Goal: Check status: Check status

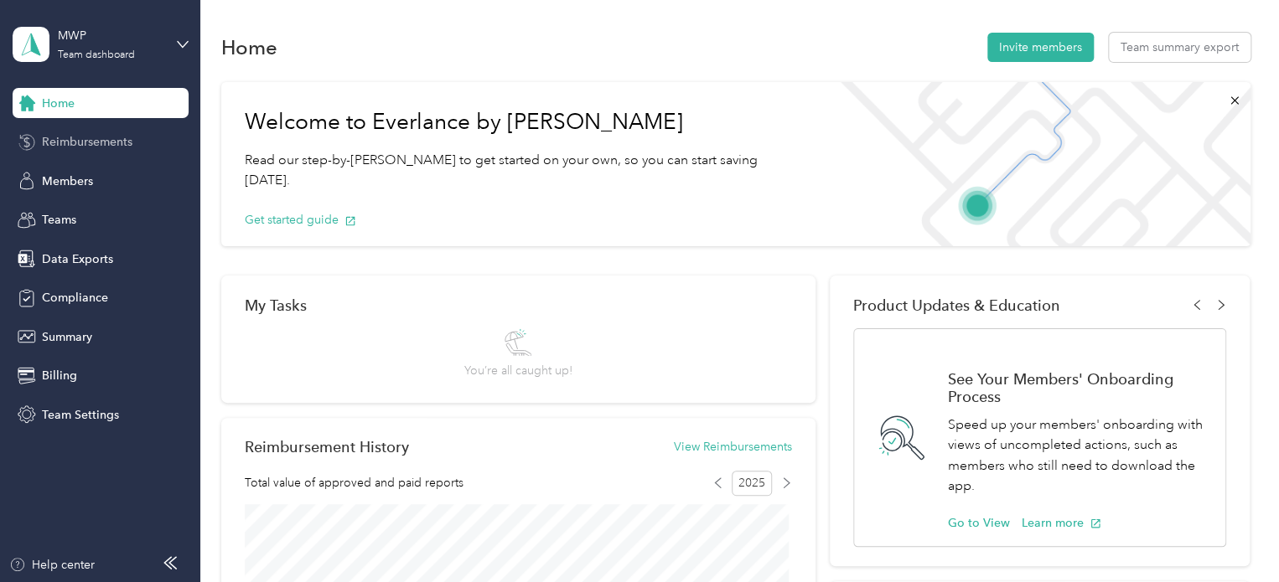
click at [87, 144] on span "Reimbursements" at bounding box center [87, 142] width 90 height 18
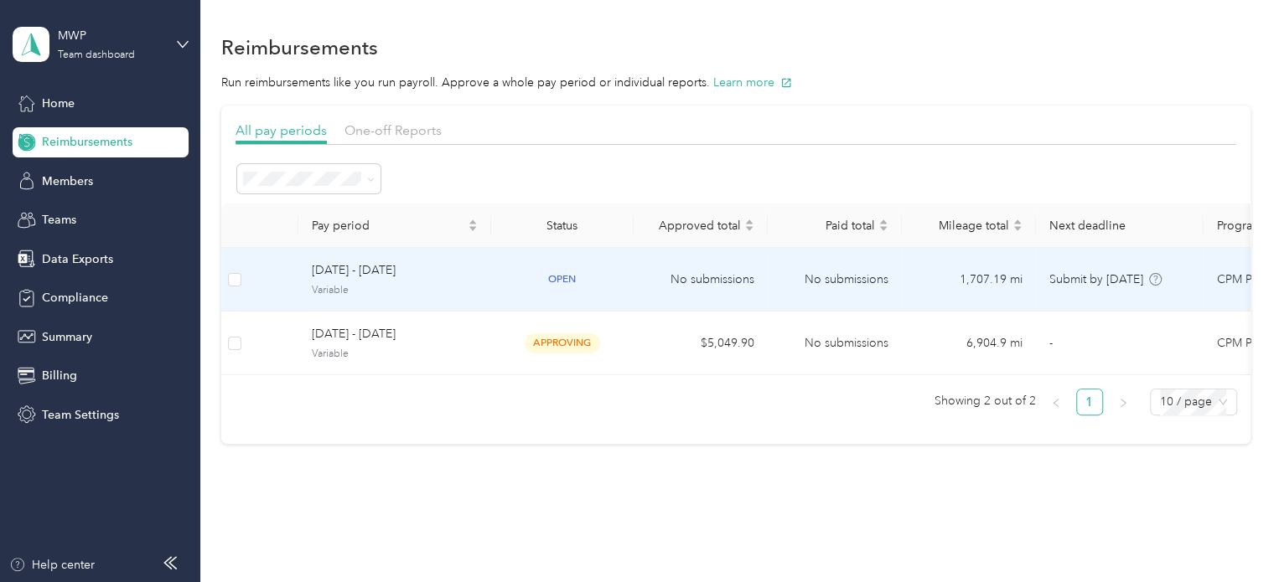
click at [473, 268] on span "[DATE] - [DATE]" at bounding box center [395, 270] width 166 height 18
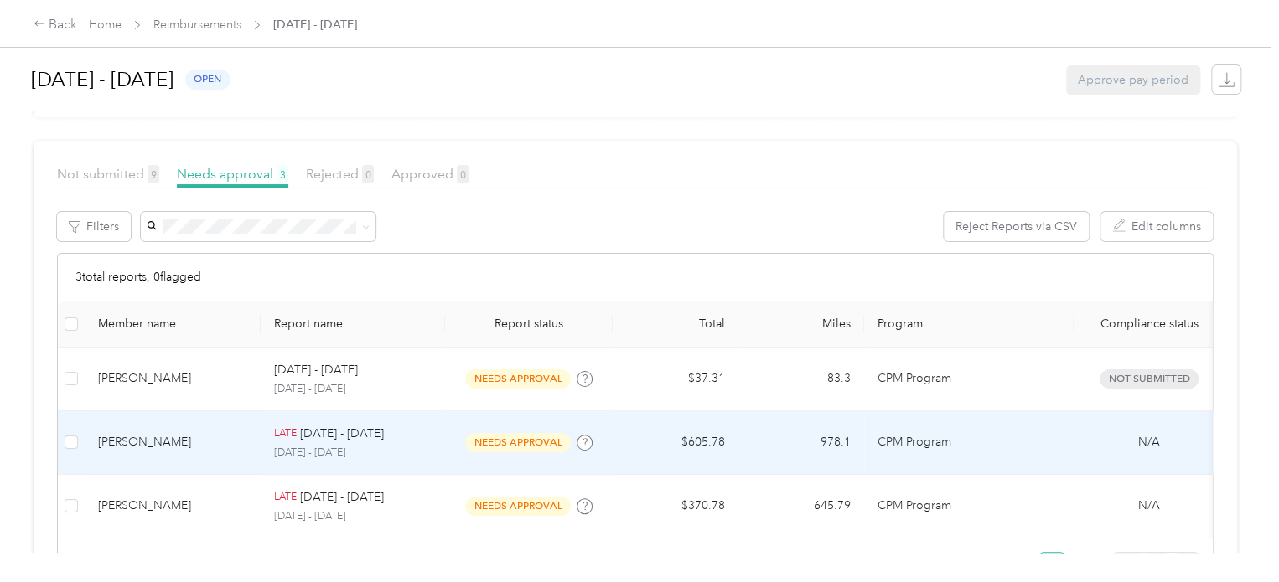
scroll to position [251, 0]
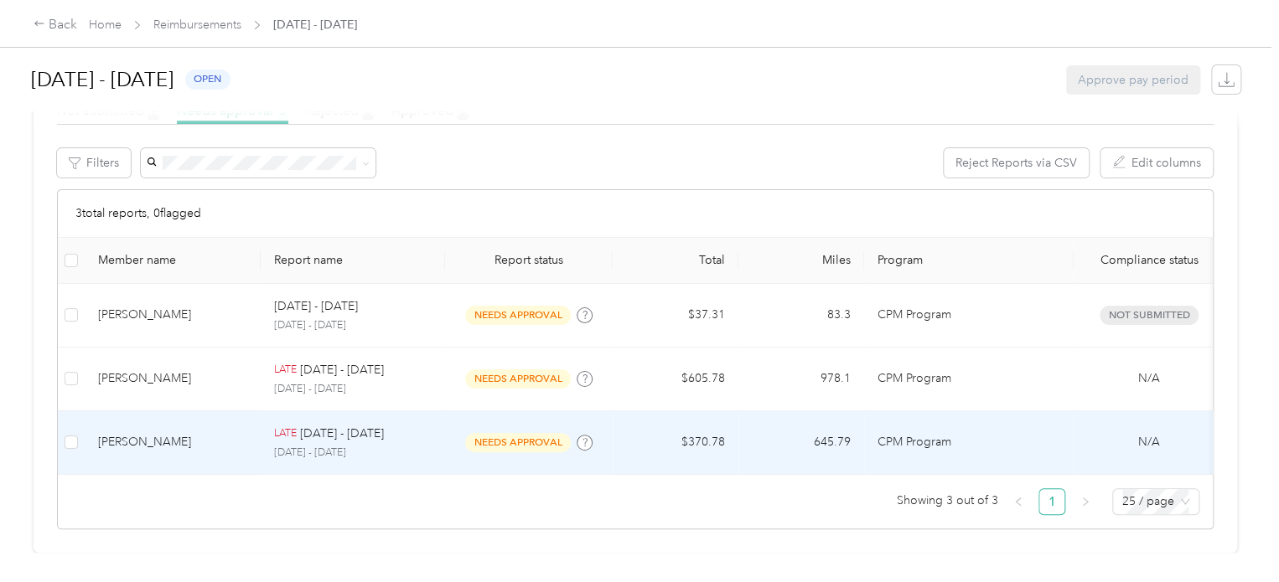
click at [411, 446] on p "[DATE] - [DATE]" at bounding box center [353, 453] width 158 height 15
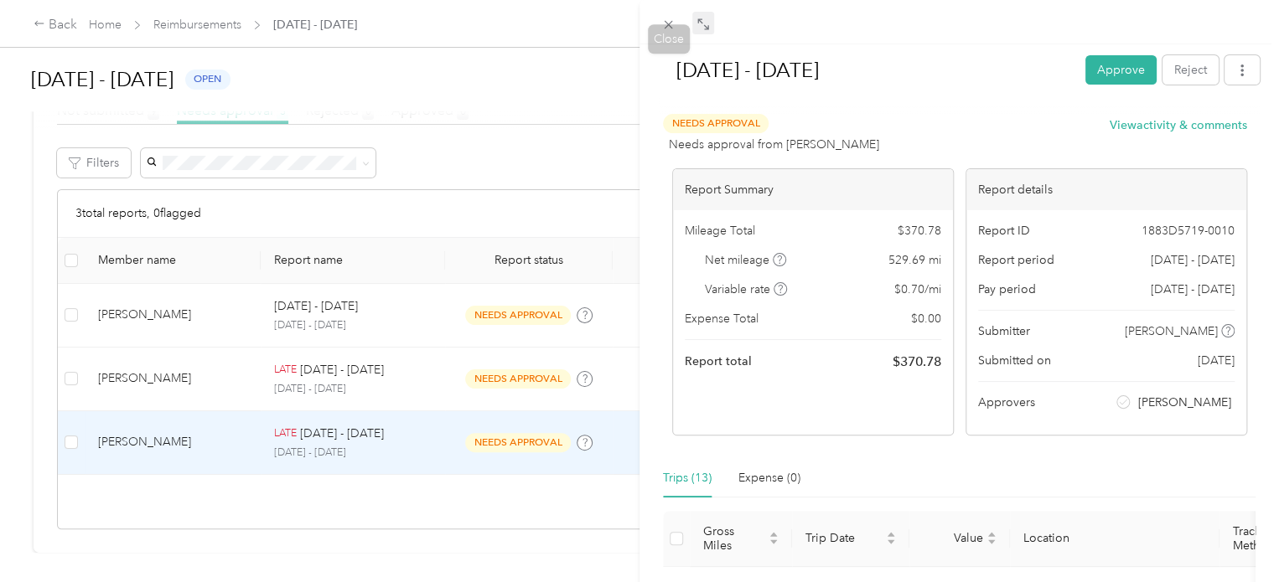
click at [697, 25] on icon at bounding box center [702, 24] width 13 height 13
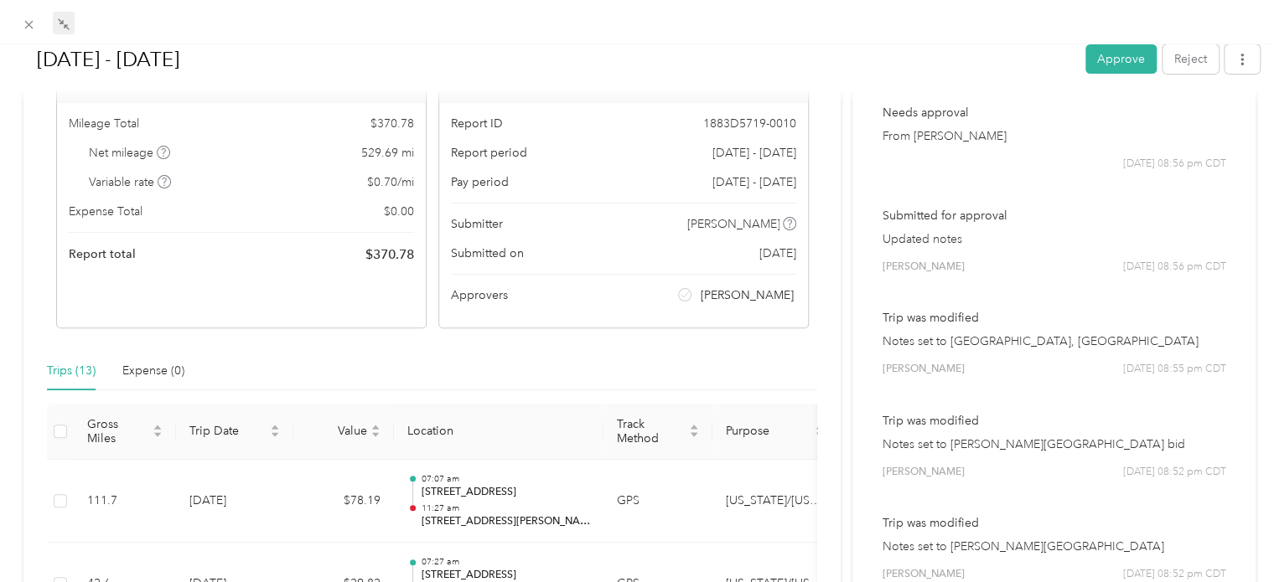
scroll to position [168, 0]
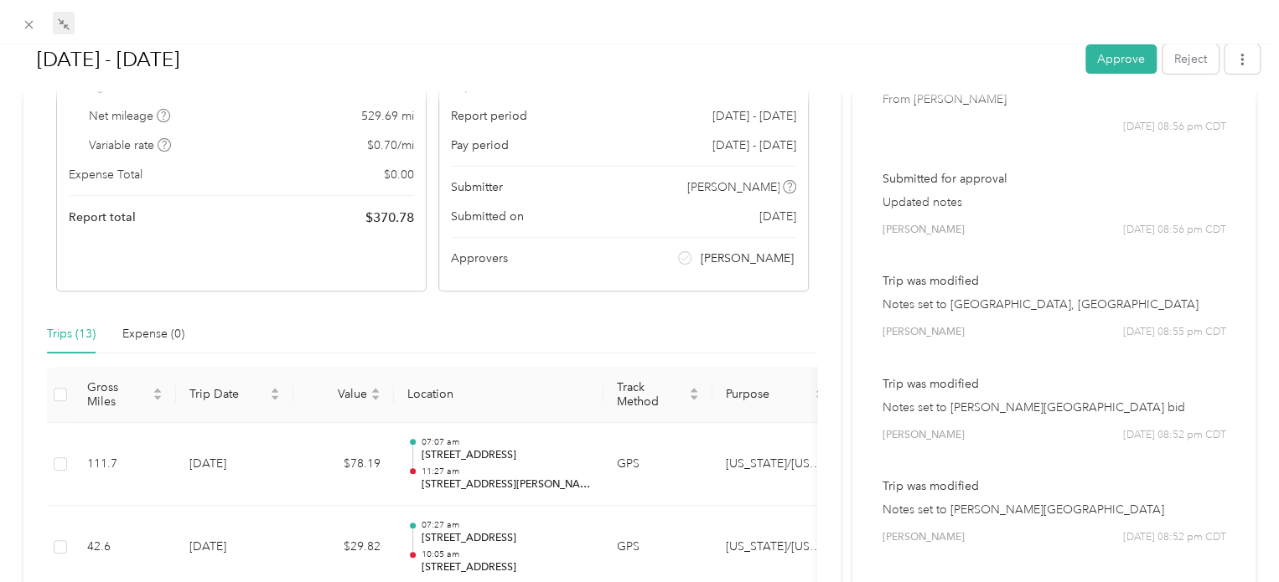
click at [979, 307] on p "Notes set to [GEOGRAPHIC_DATA], [GEOGRAPHIC_DATA]" at bounding box center [1053, 305] width 344 height 18
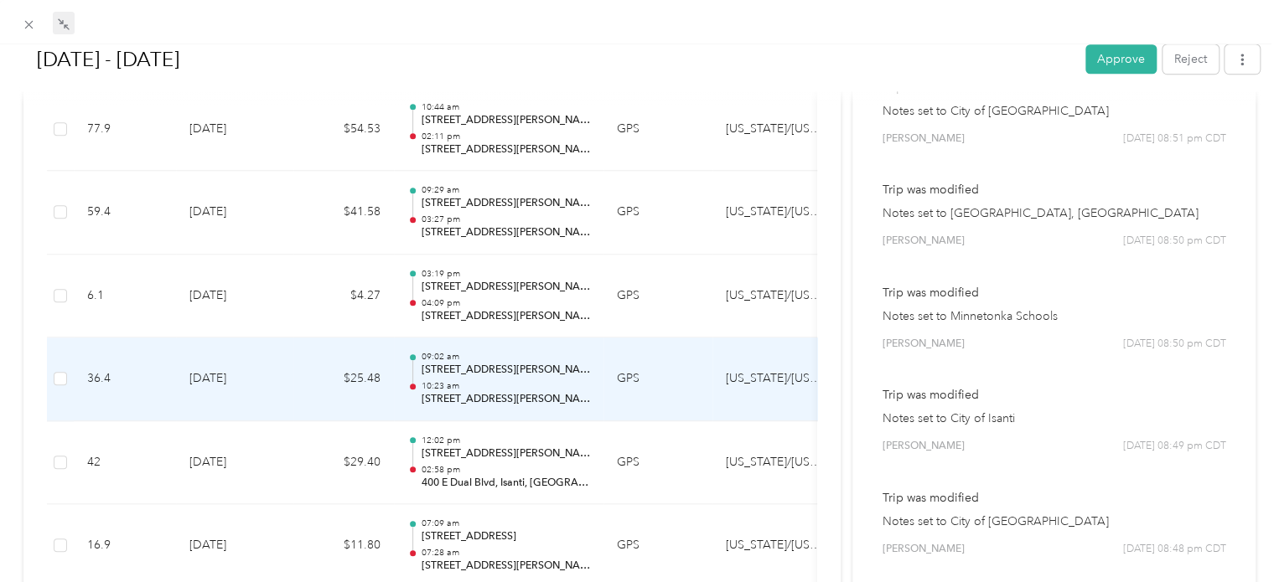
scroll to position [670, 0]
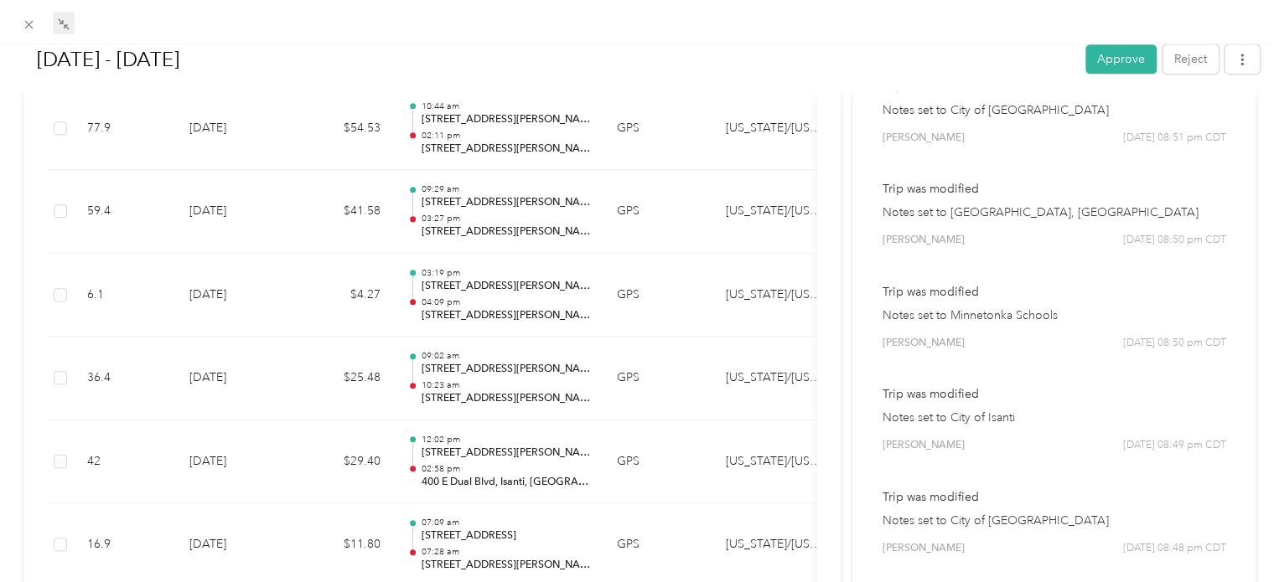
click at [958, 319] on p "Notes set to Minnetonka Schools" at bounding box center [1053, 316] width 344 height 18
click at [947, 207] on p "Notes set to [GEOGRAPHIC_DATA], [GEOGRAPHIC_DATA]" at bounding box center [1053, 213] width 344 height 18
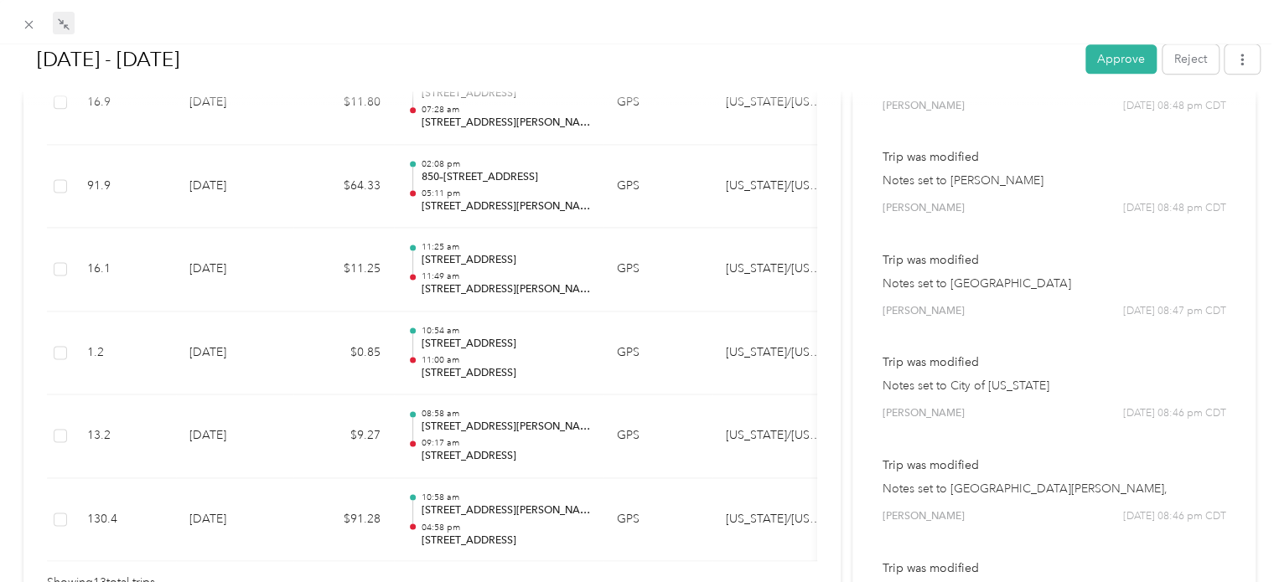
scroll to position [1173, 0]
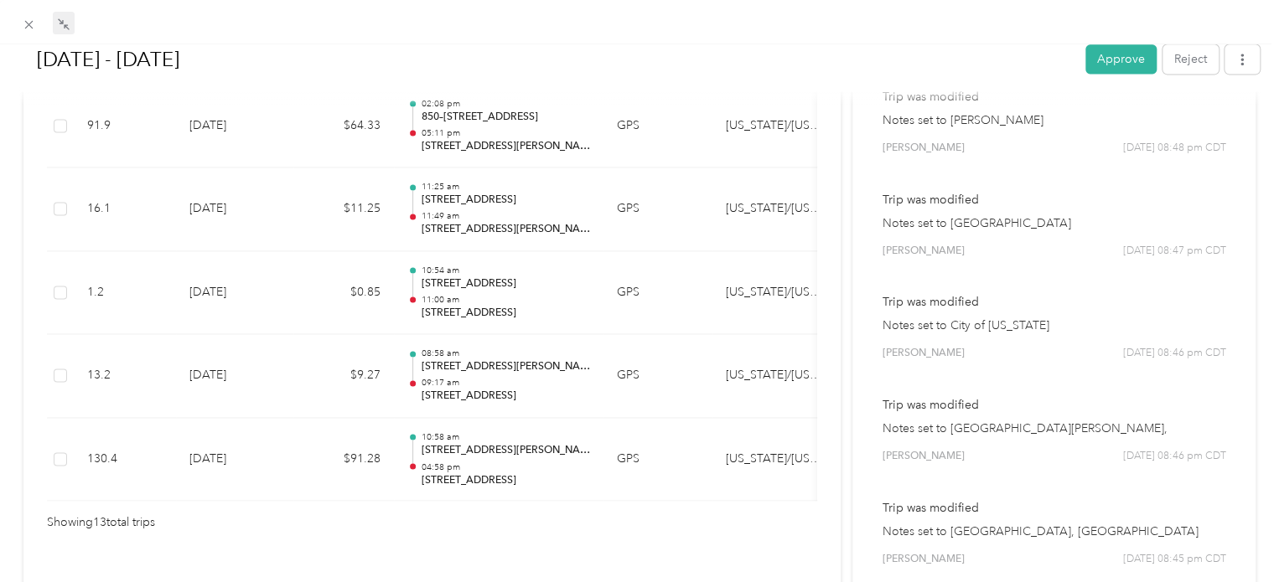
click at [974, 428] on p "Notes set to [GEOGRAPHIC_DATA][PERSON_NAME]," at bounding box center [1053, 429] width 344 height 18
click at [942, 324] on p "Notes set to City of [US_STATE]" at bounding box center [1053, 326] width 344 height 18
click at [938, 235] on div "Trip was modified Notes set to City of Centerville [PERSON_NAME] [DATE] 08:47 p…" at bounding box center [1054, 224] width 356 height 91
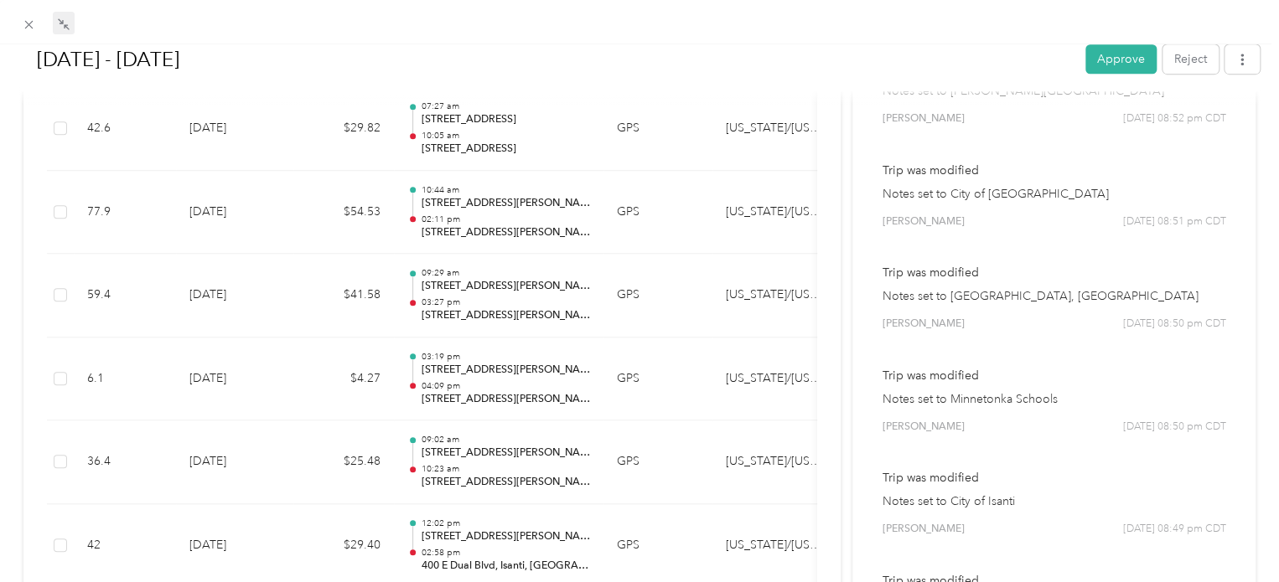
scroll to position [168, 0]
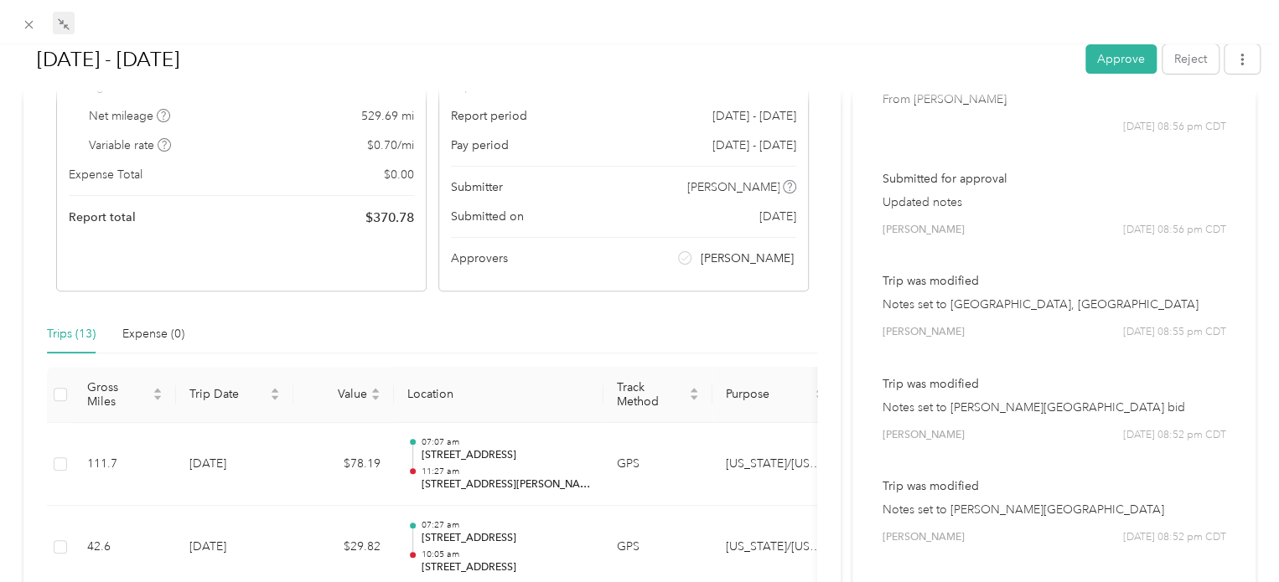
click at [963, 303] on p "Notes set to [GEOGRAPHIC_DATA], [GEOGRAPHIC_DATA]" at bounding box center [1053, 305] width 344 height 18
click at [963, 304] on p "Notes set to [GEOGRAPHIC_DATA], [GEOGRAPHIC_DATA]" at bounding box center [1053, 305] width 344 height 18
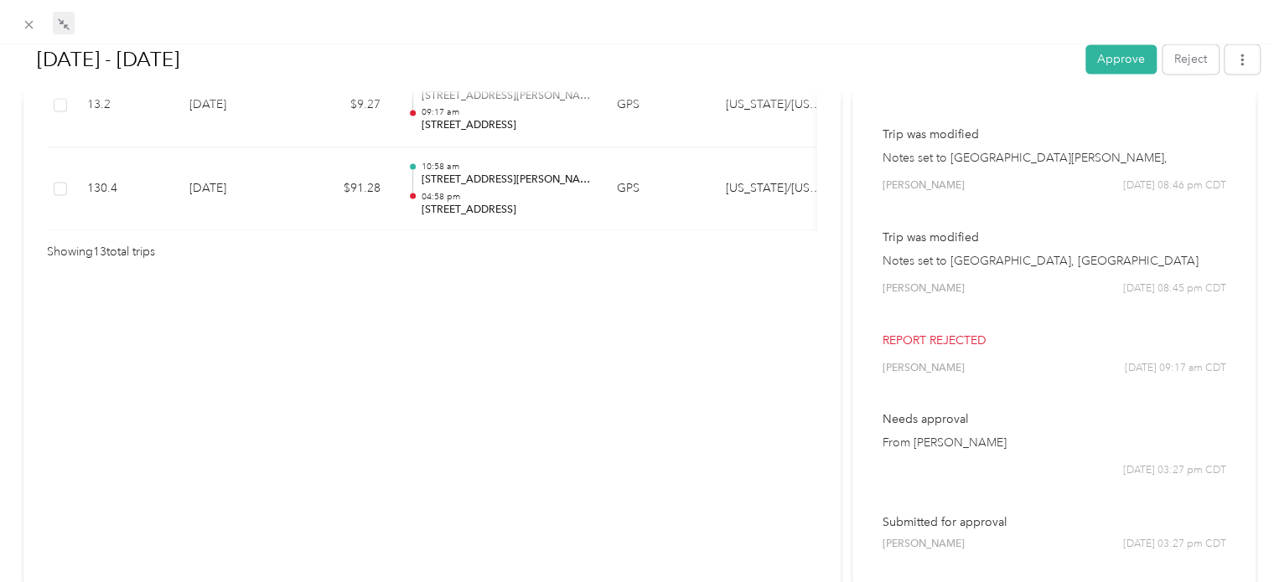
scroll to position [1341, 0]
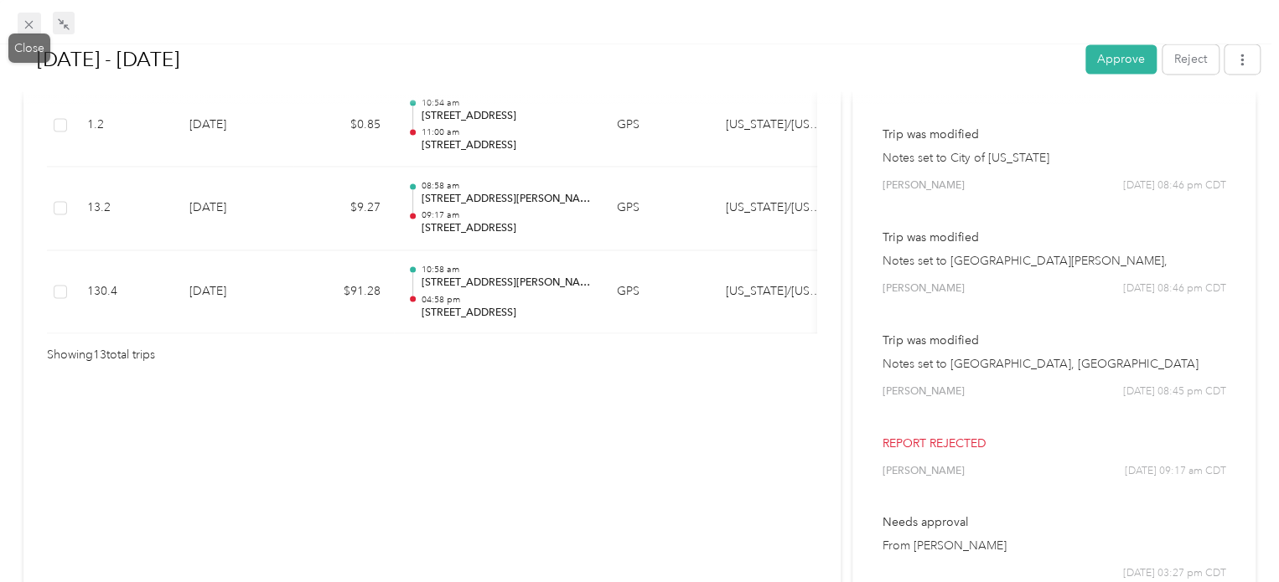
click at [30, 28] on icon at bounding box center [29, 25] width 14 height 14
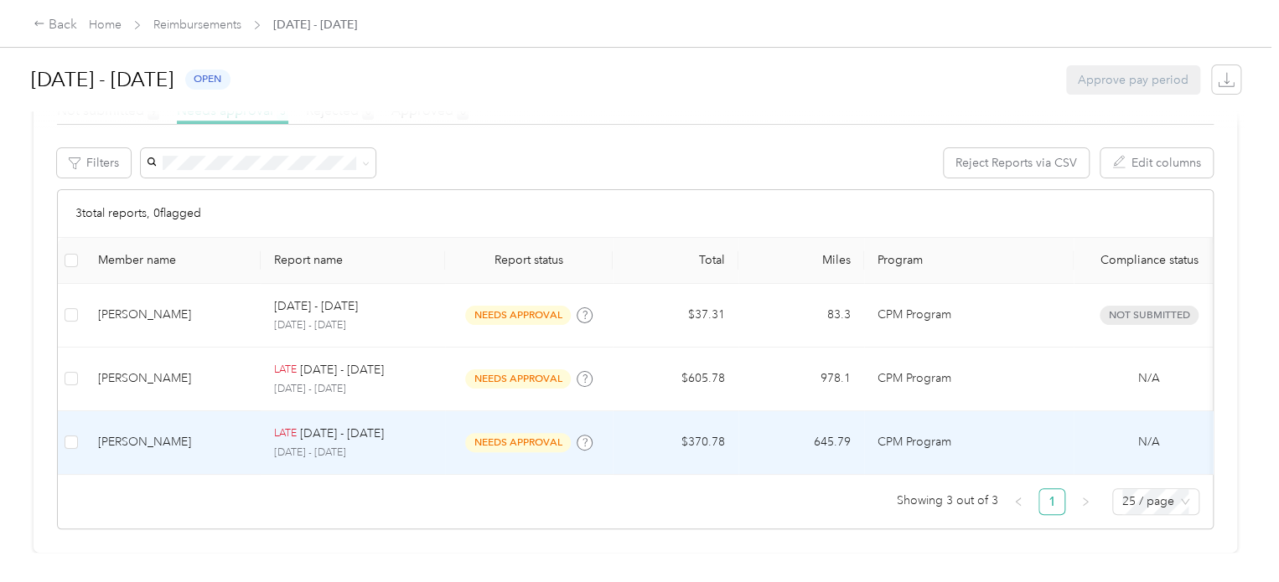
click at [630, 422] on td "$370.78" at bounding box center [675, 443] width 126 height 64
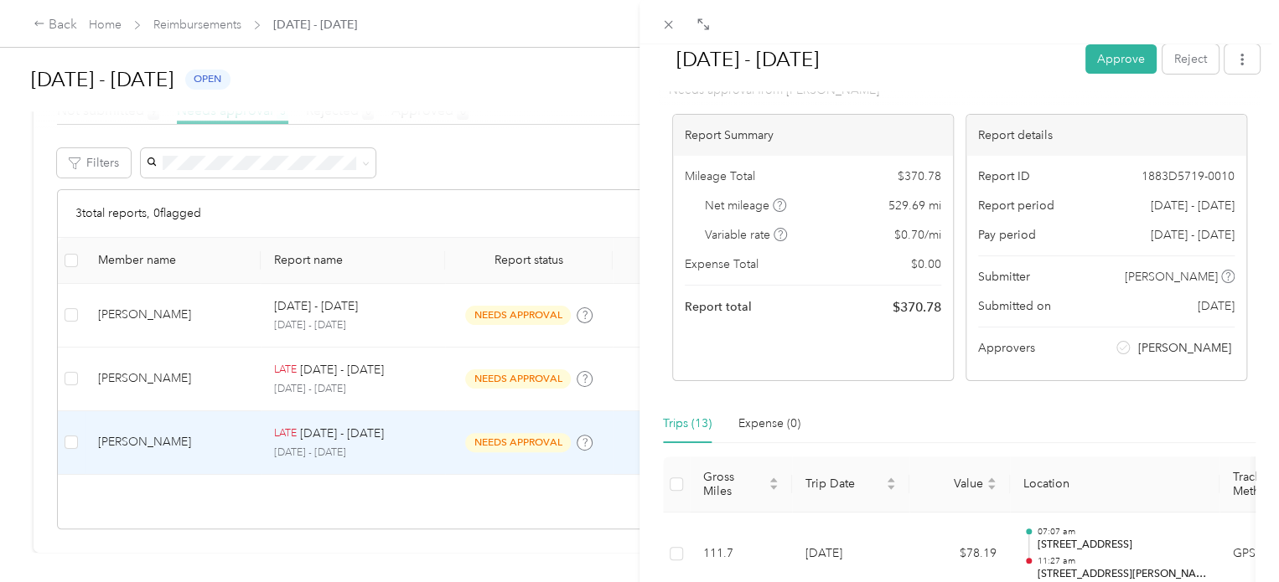
scroll to position [168, 0]
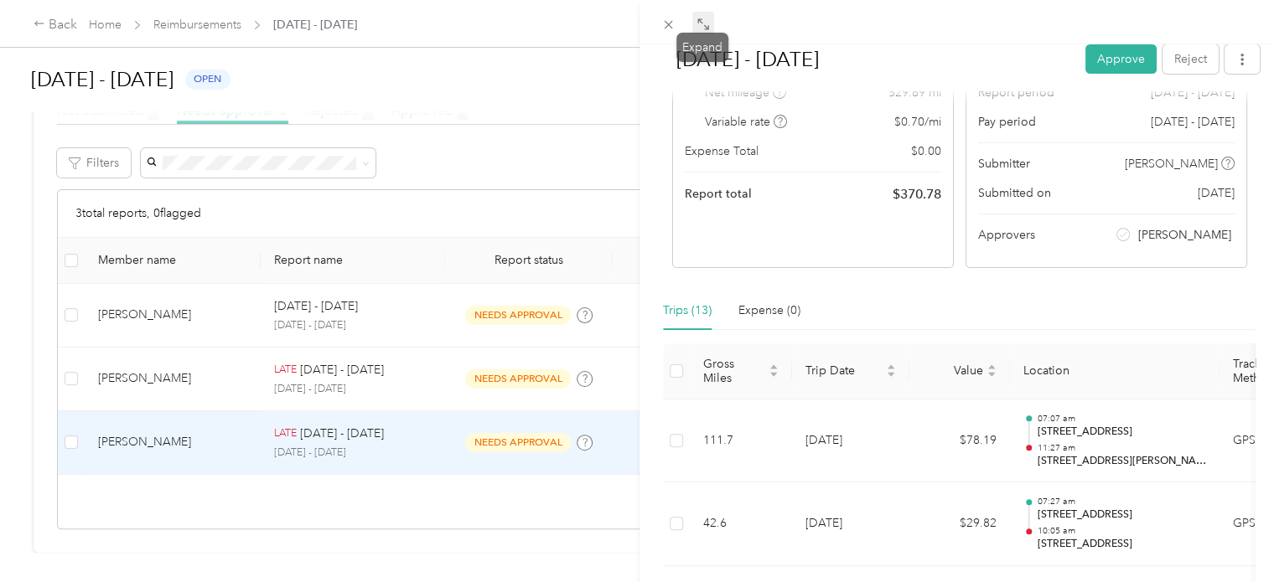
click at [705, 24] on icon at bounding box center [702, 24] width 13 height 13
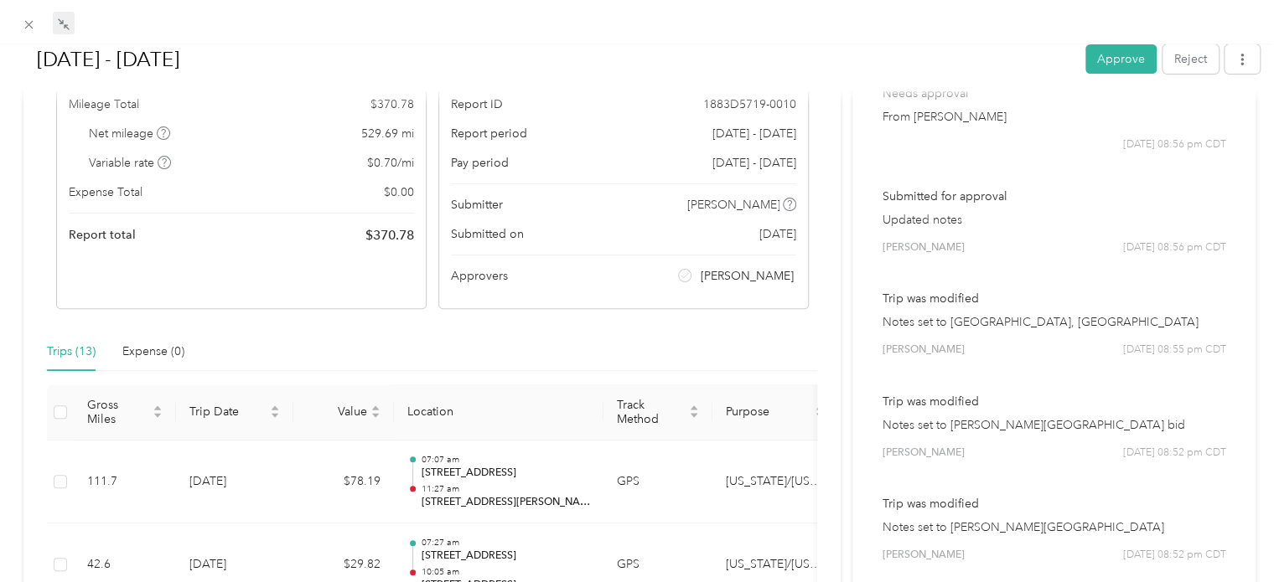
scroll to position [0, 0]
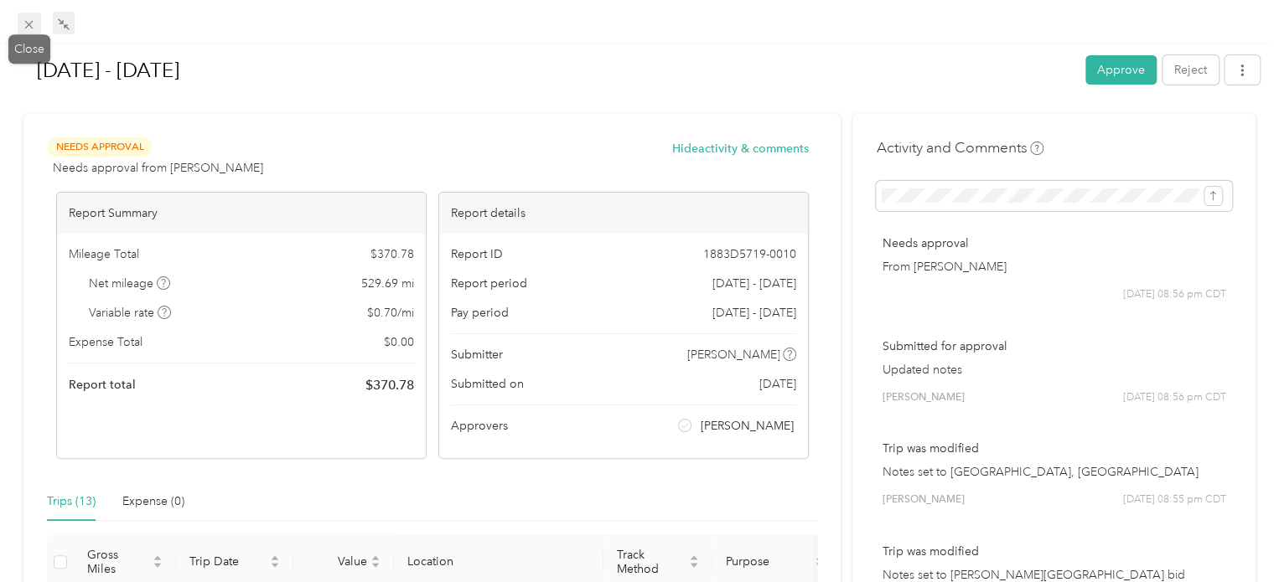
click at [35, 26] on icon at bounding box center [29, 25] width 14 height 14
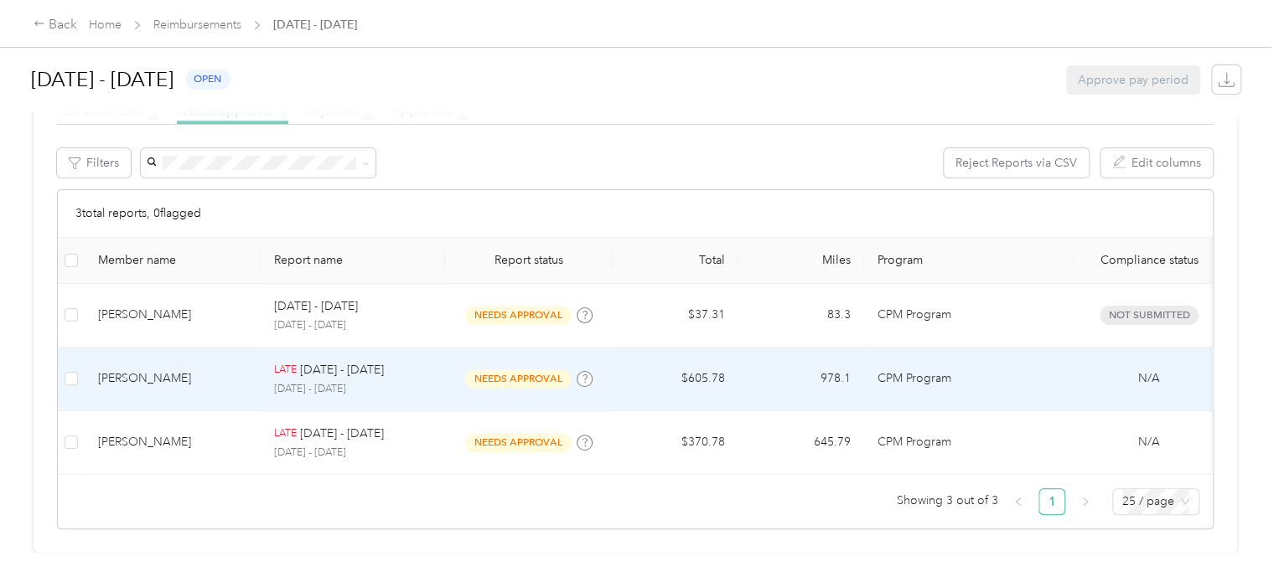
click at [416, 382] on p "[DATE] - [DATE]" at bounding box center [353, 389] width 158 height 15
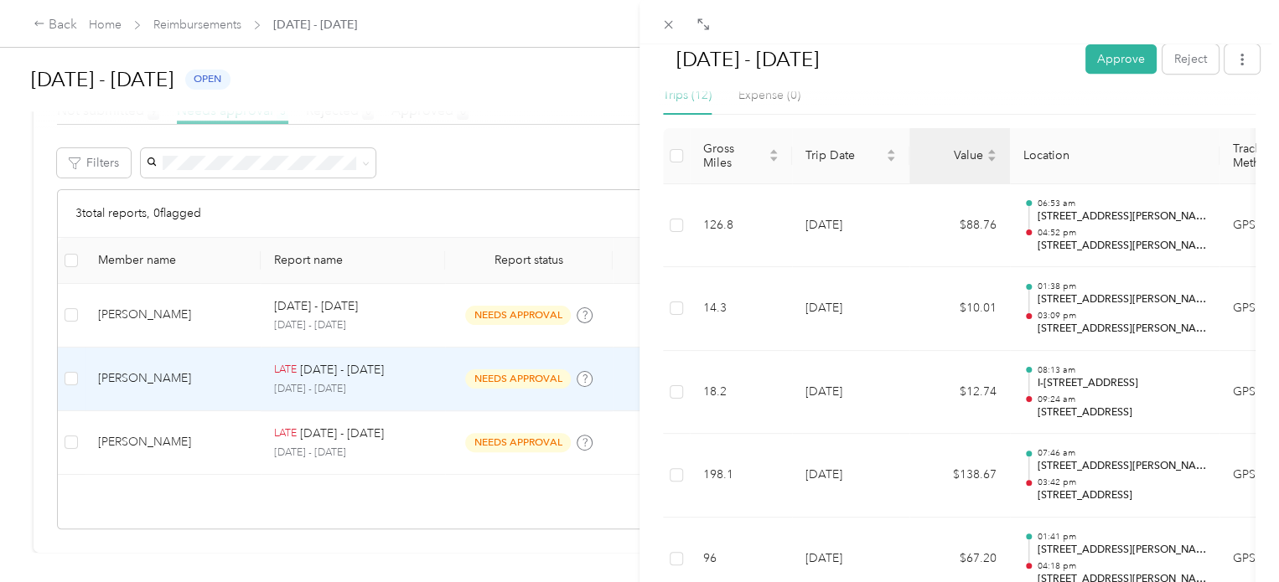
scroll to position [419, 0]
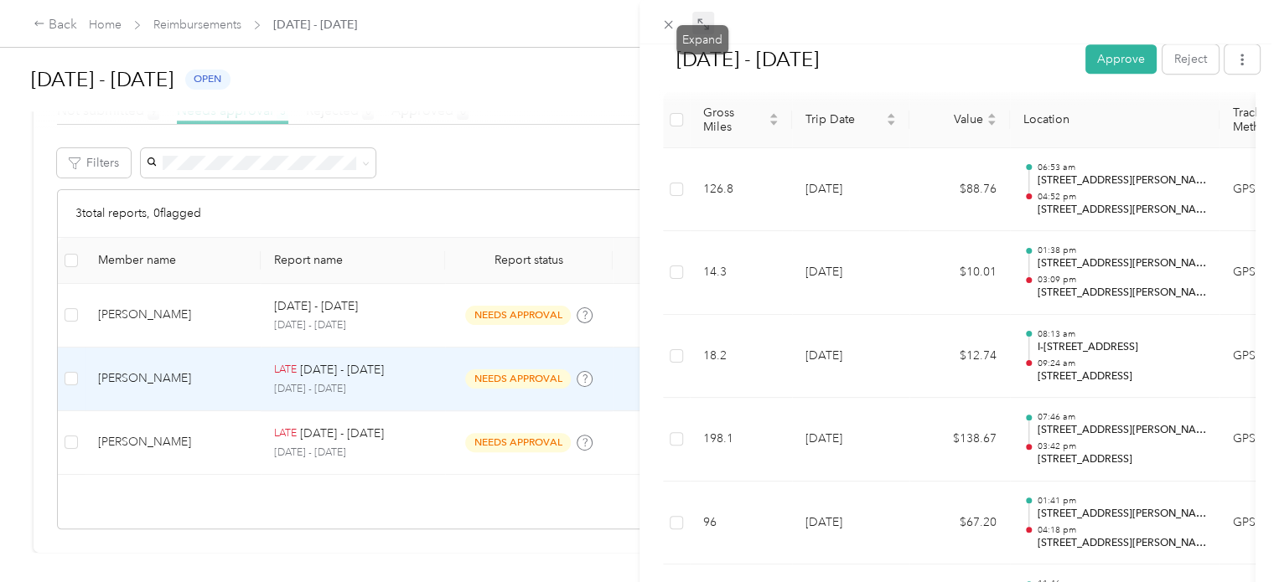
click at [701, 27] on icon at bounding box center [702, 24] width 13 height 13
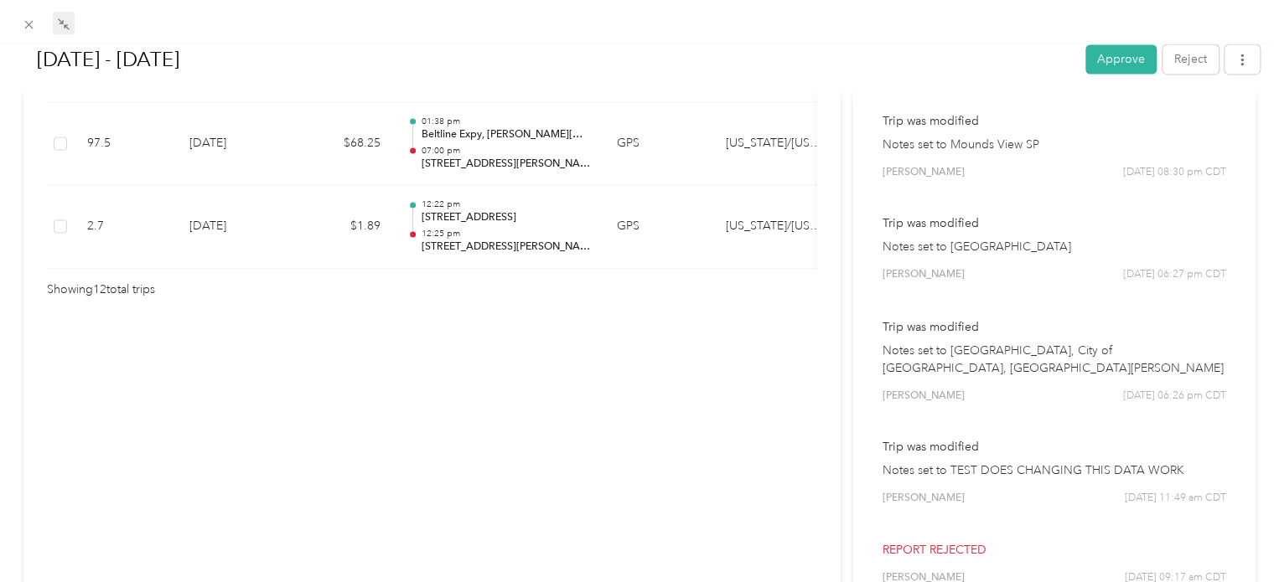
scroll to position [1323, 0]
click at [994, 425] on div "Trip was modified Notes set to TEST DOES CHANGING THIS DATA WORK [PERSON_NAME] …" at bounding box center [1054, 470] width 356 height 91
click at [996, 460] on p "Notes set to TEST DOES CHANGING THIS DATA WORK" at bounding box center [1053, 469] width 344 height 18
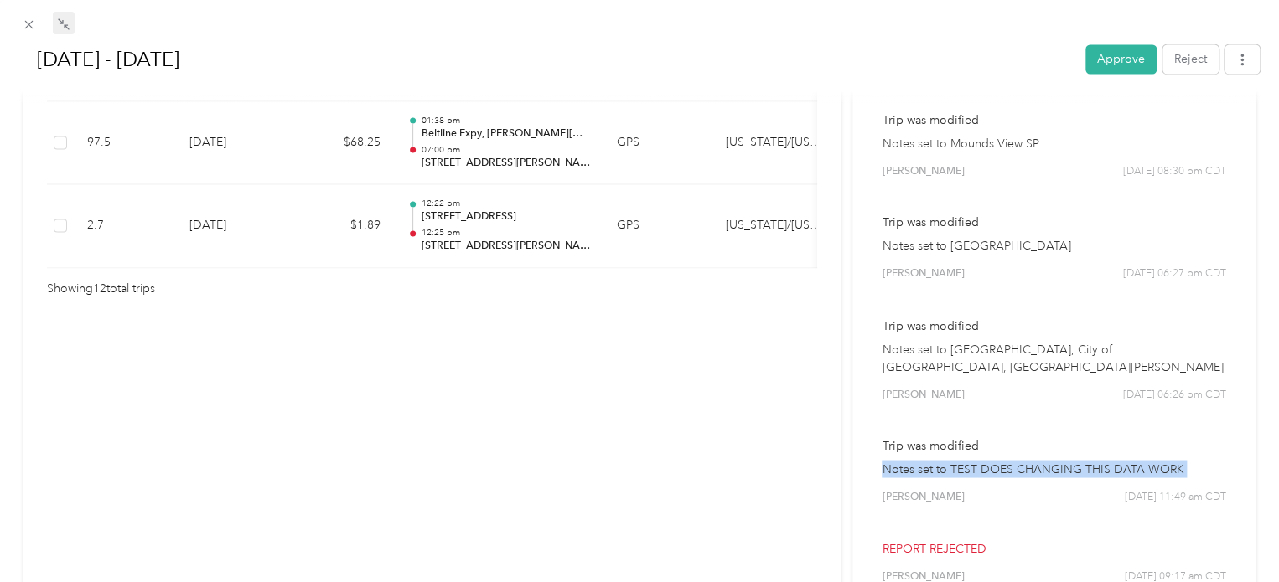
click at [996, 460] on p "Notes set to TEST DOES CHANGING THIS DATA WORK" at bounding box center [1053, 469] width 344 height 18
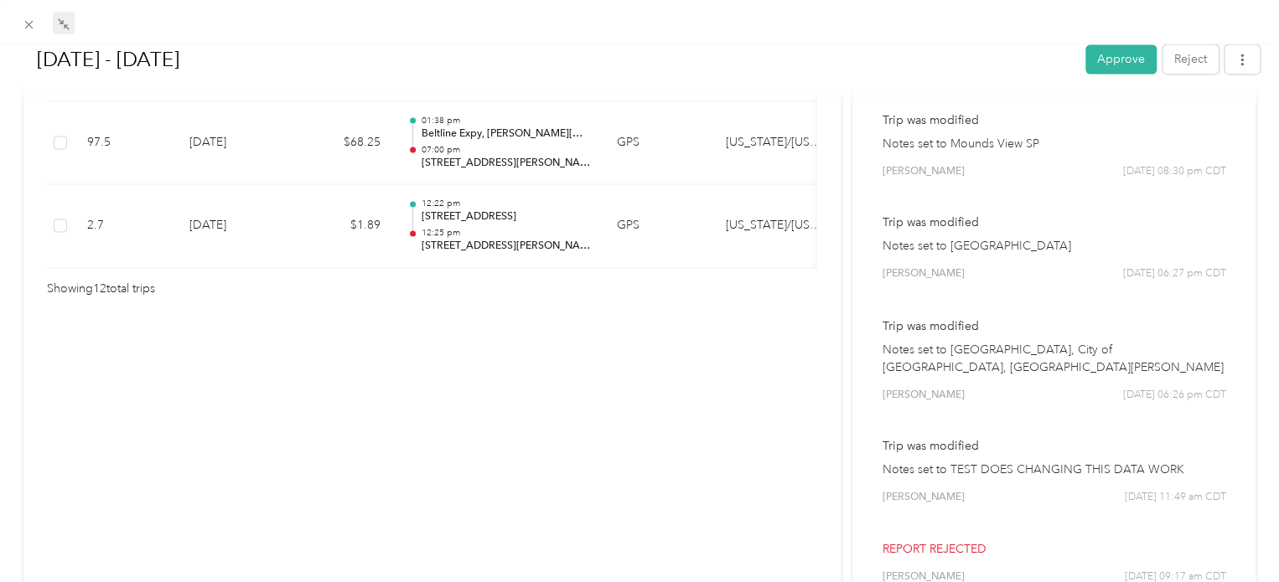
click at [955, 340] on p "Notes set to [GEOGRAPHIC_DATA], City of [GEOGRAPHIC_DATA], [GEOGRAPHIC_DATA][PE…" at bounding box center [1053, 357] width 344 height 35
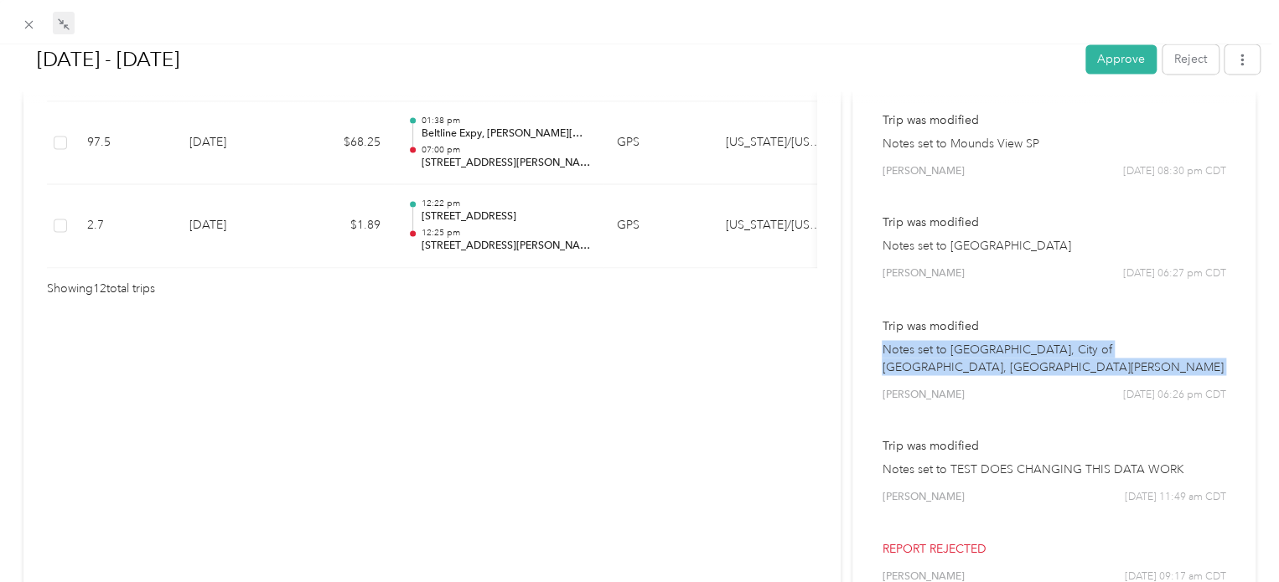
click at [955, 340] on p "Notes set to [GEOGRAPHIC_DATA], City of [GEOGRAPHIC_DATA], [GEOGRAPHIC_DATA][PE…" at bounding box center [1053, 357] width 344 height 35
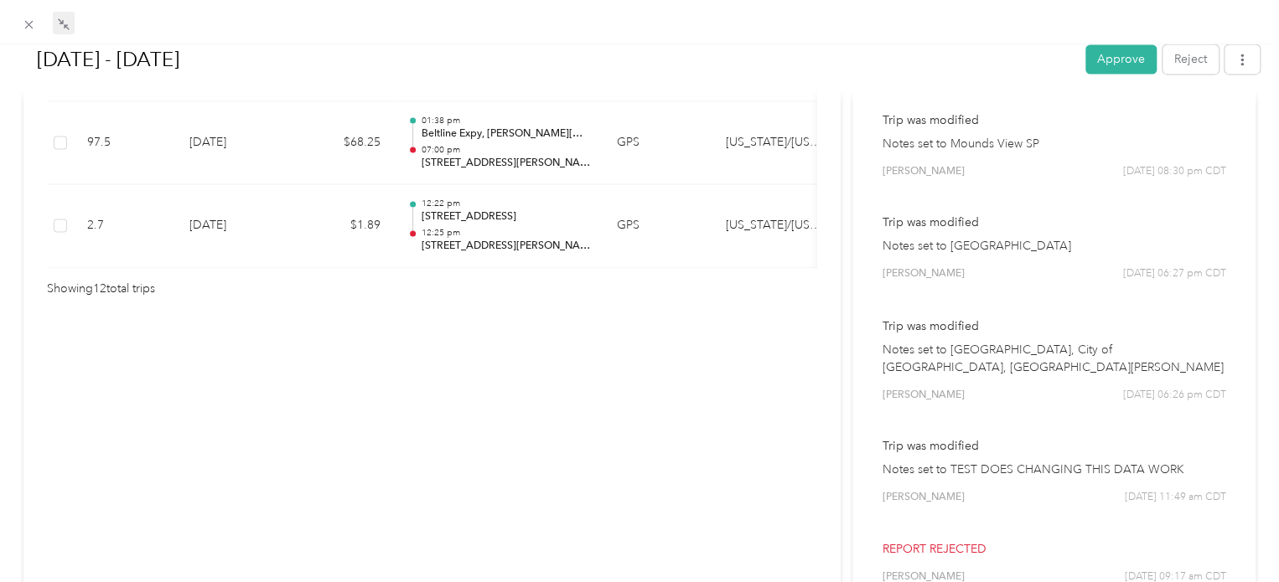
click at [1020, 460] on p "Notes set to TEST DOES CHANGING THIS DATA WORK" at bounding box center [1053, 469] width 344 height 18
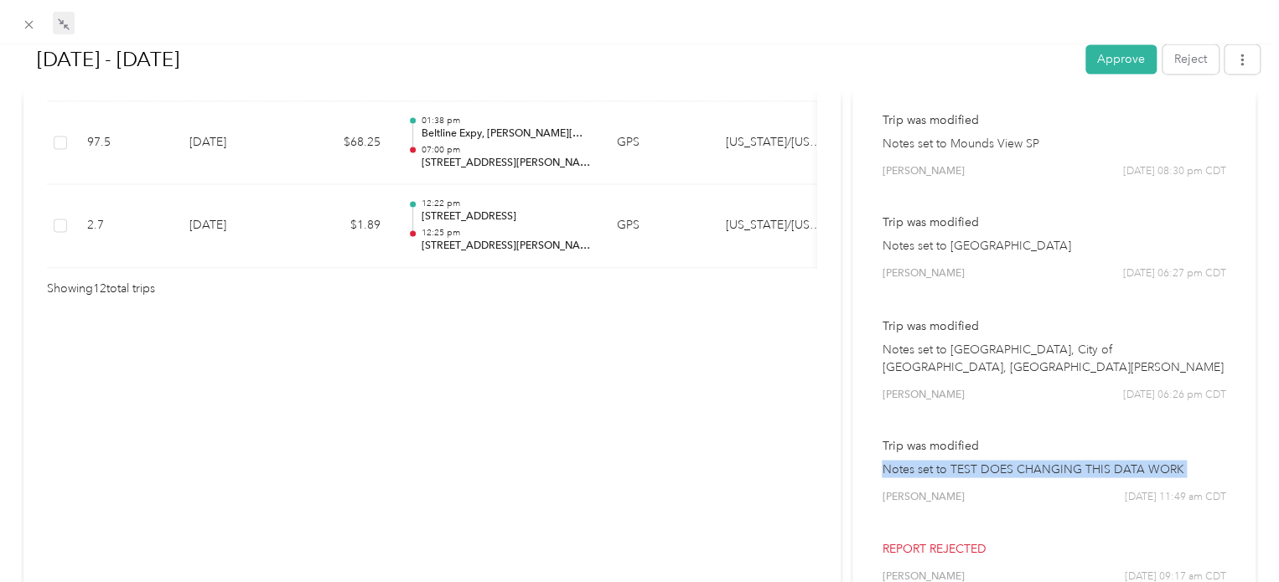
click at [1020, 460] on p "Notes set to TEST DOES CHANGING THIS DATA WORK" at bounding box center [1053, 469] width 344 height 18
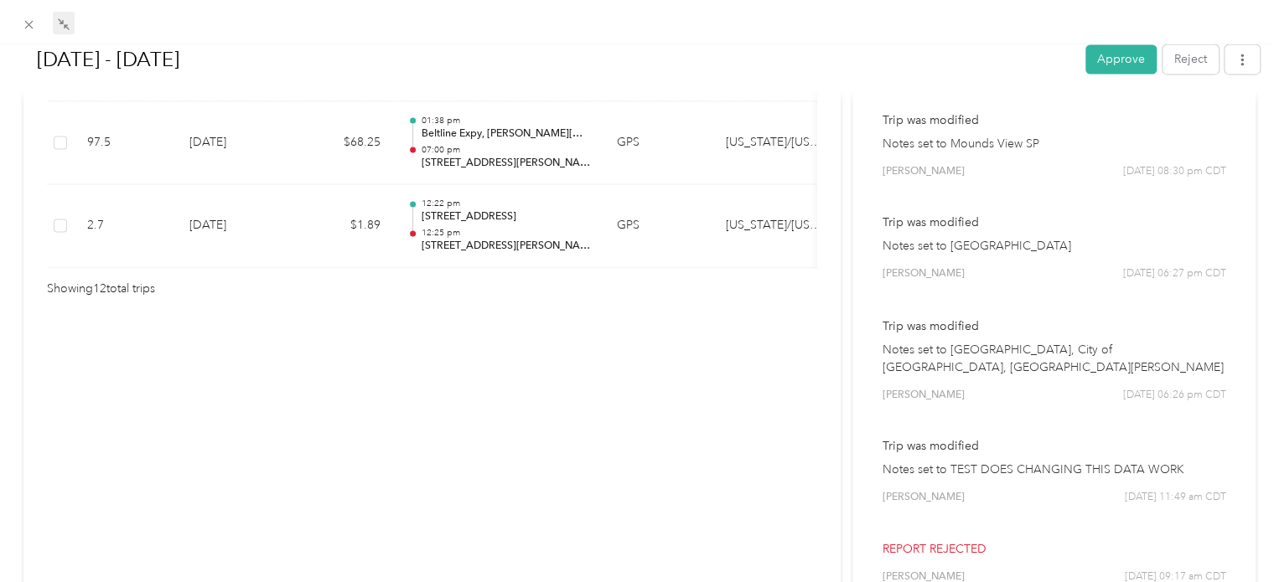
click at [989, 340] on p "Notes set to [GEOGRAPHIC_DATA], City of [GEOGRAPHIC_DATA], [GEOGRAPHIC_DATA][PE…" at bounding box center [1053, 357] width 344 height 35
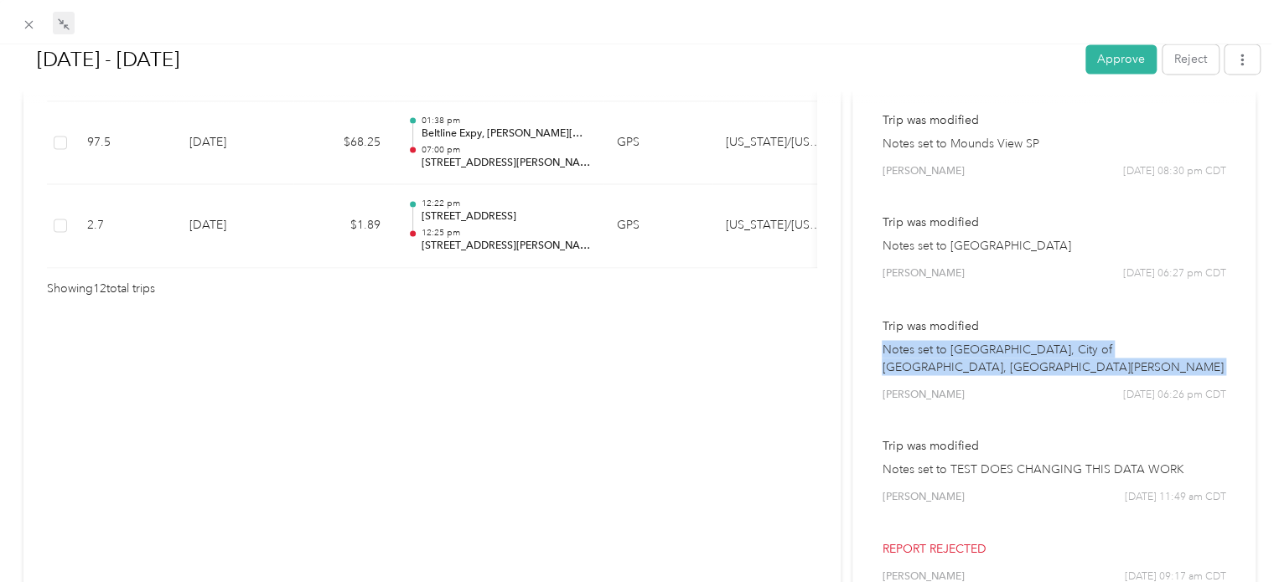
click at [989, 340] on p "Notes set to [GEOGRAPHIC_DATA], City of [GEOGRAPHIC_DATA], [GEOGRAPHIC_DATA][PE…" at bounding box center [1053, 357] width 344 height 35
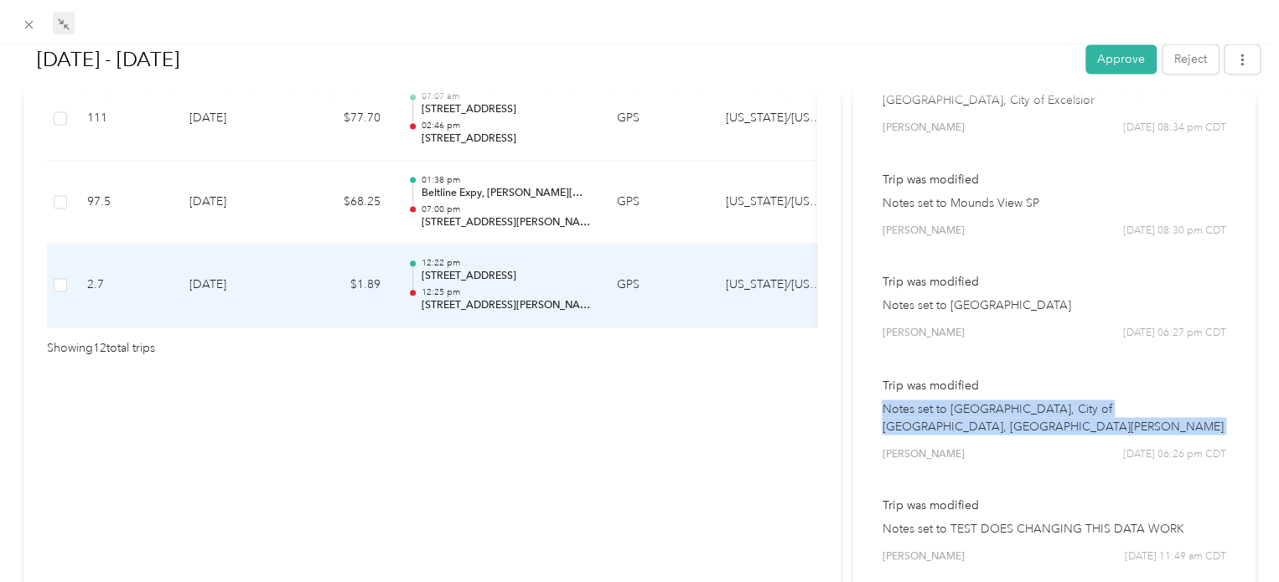
scroll to position [1239, 0]
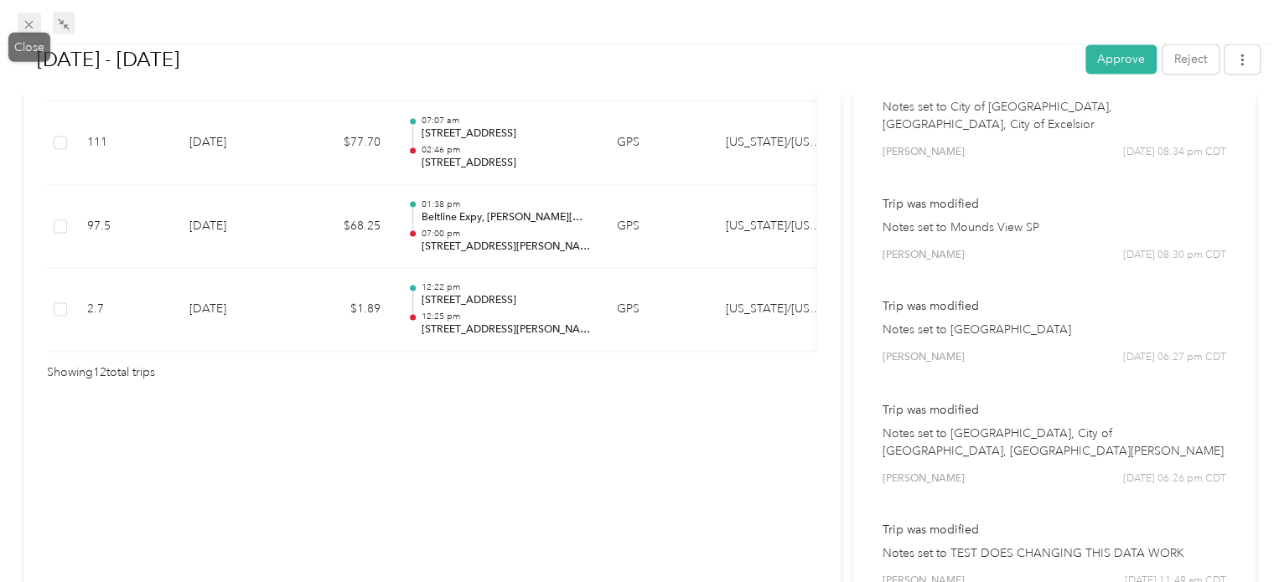
click at [26, 21] on icon at bounding box center [29, 25] width 8 height 8
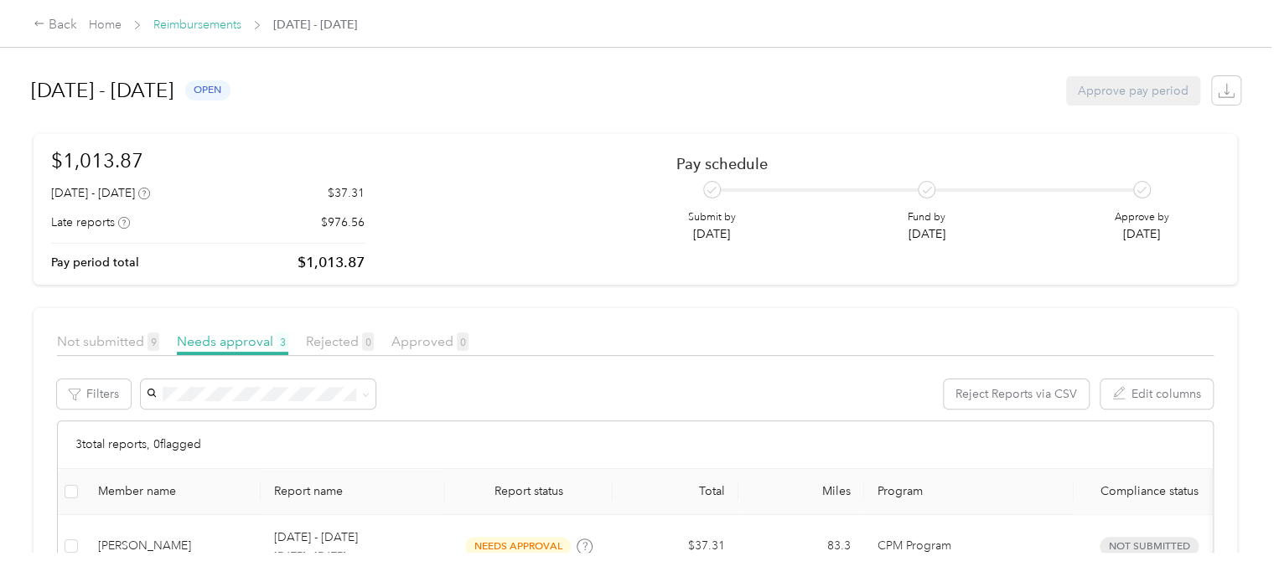
click at [211, 28] on link "Reimbursements" at bounding box center [197, 25] width 88 height 14
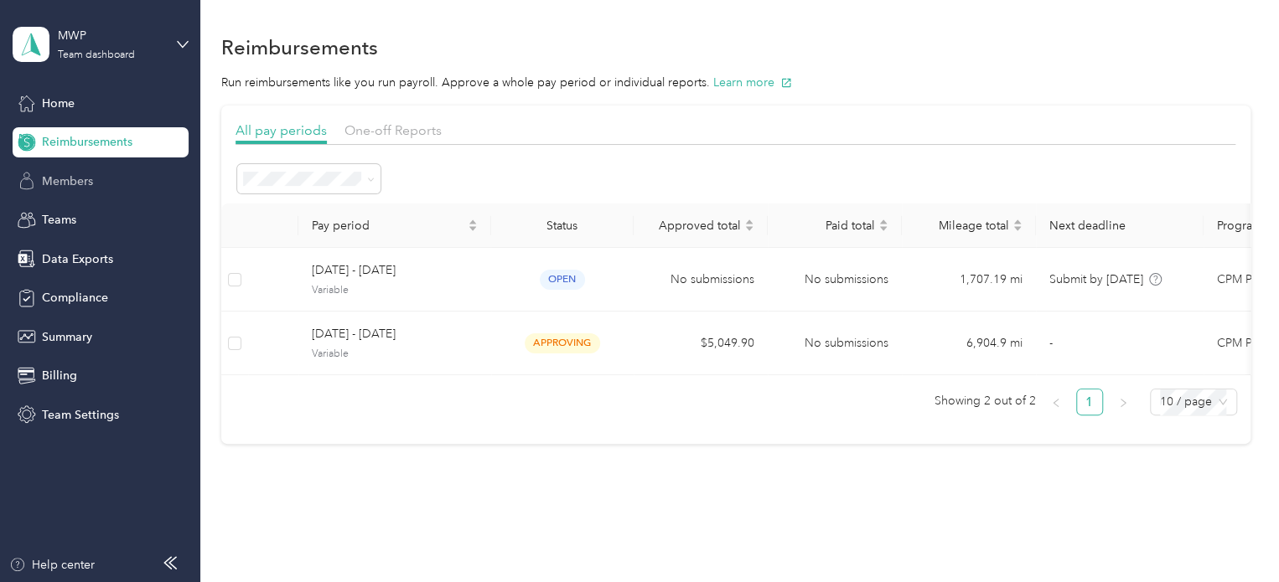
click at [86, 176] on span "Members" at bounding box center [67, 182] width 51 height 18
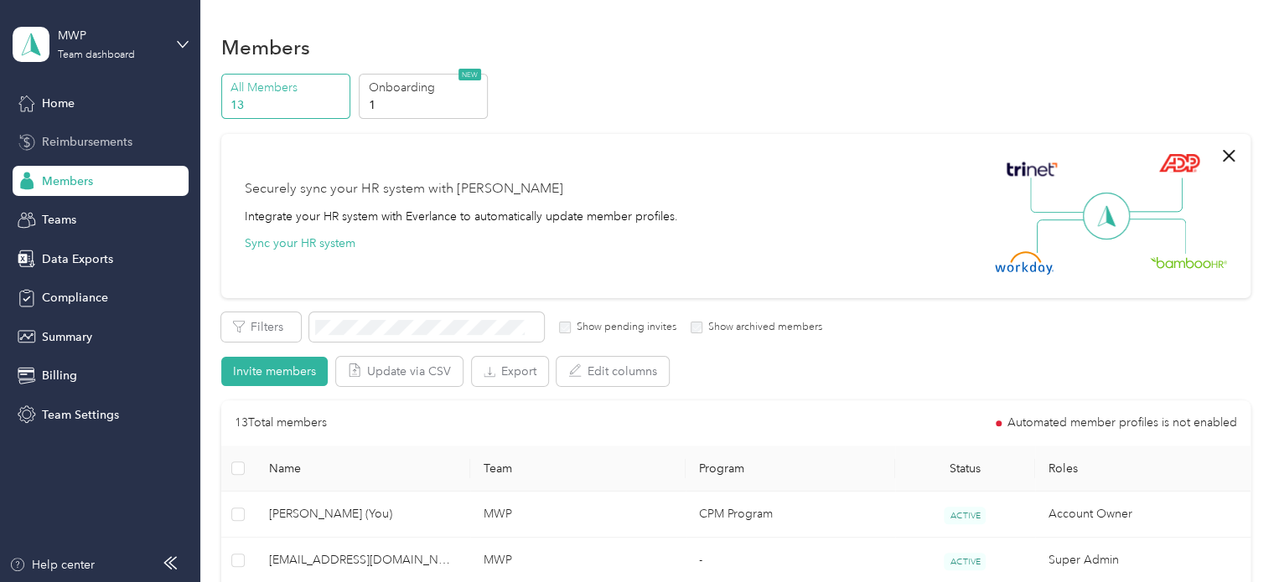
click at [91, 142] on span "Reimbursements" at bounding box center [87, 142] width 90 height 18
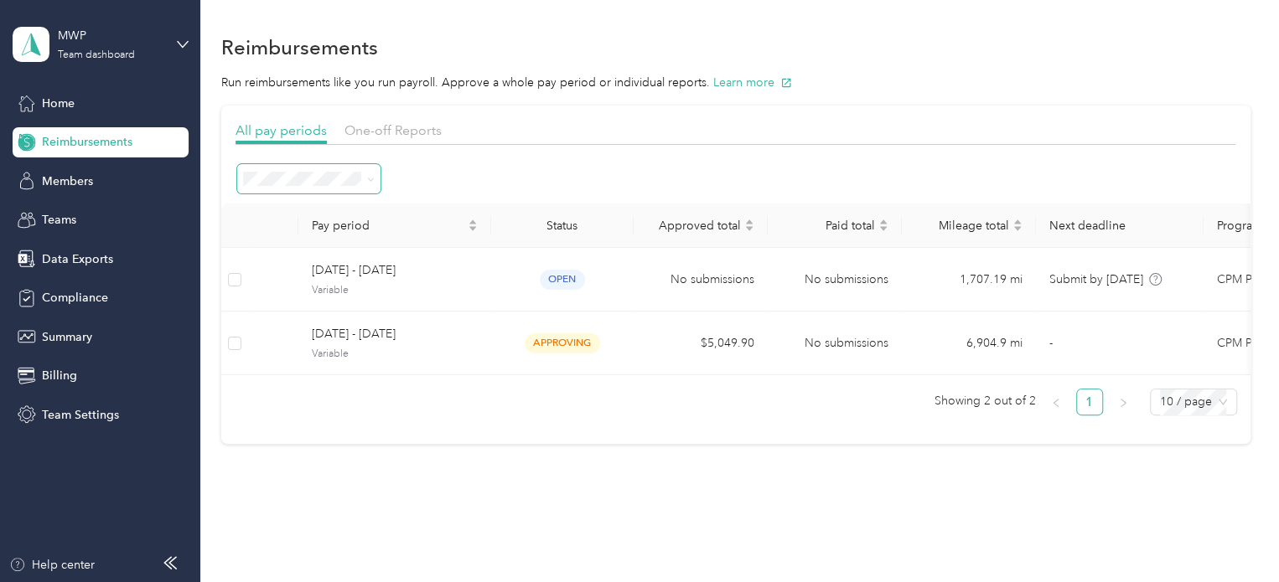
click at [352, 185] on span at bounding box center [308, 178] width 143 height 29
click at [364, 173] on span at bounding box center [367, 179] width 13 height 18
click at [373, 180] on icon at bounding box center [371, 180] width 8 height 8
click at [311, 207] on div "All periods" at bounding box center [309, 209] width 120 height 18
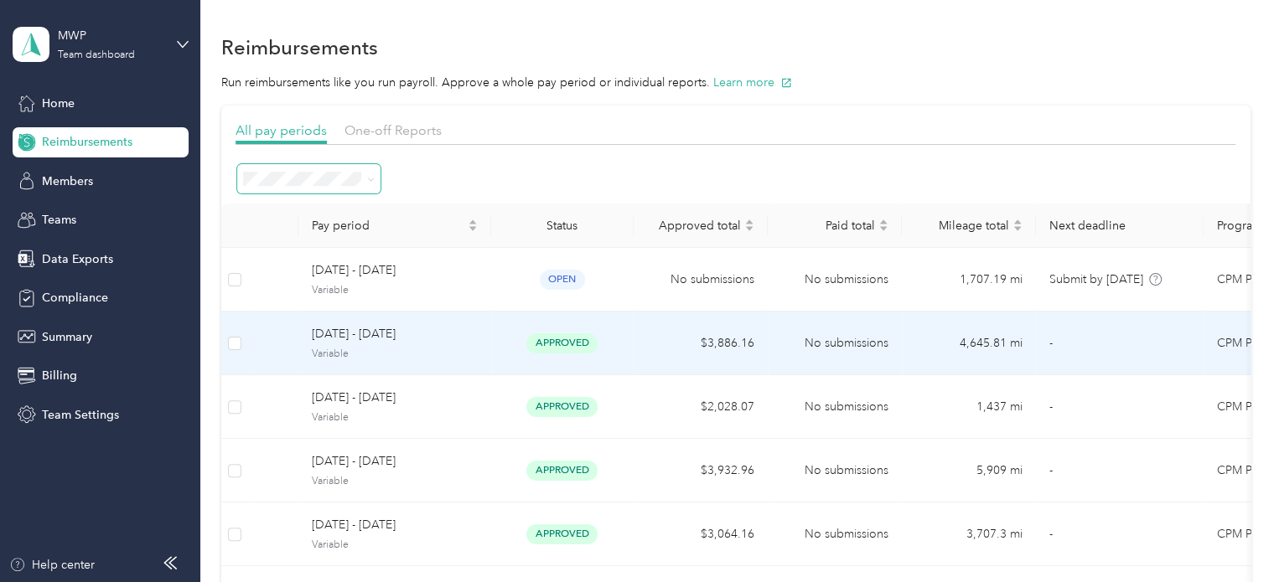
click at [453, 347] on span "Variable" at bounding box center [395, 354] width 166 height 15
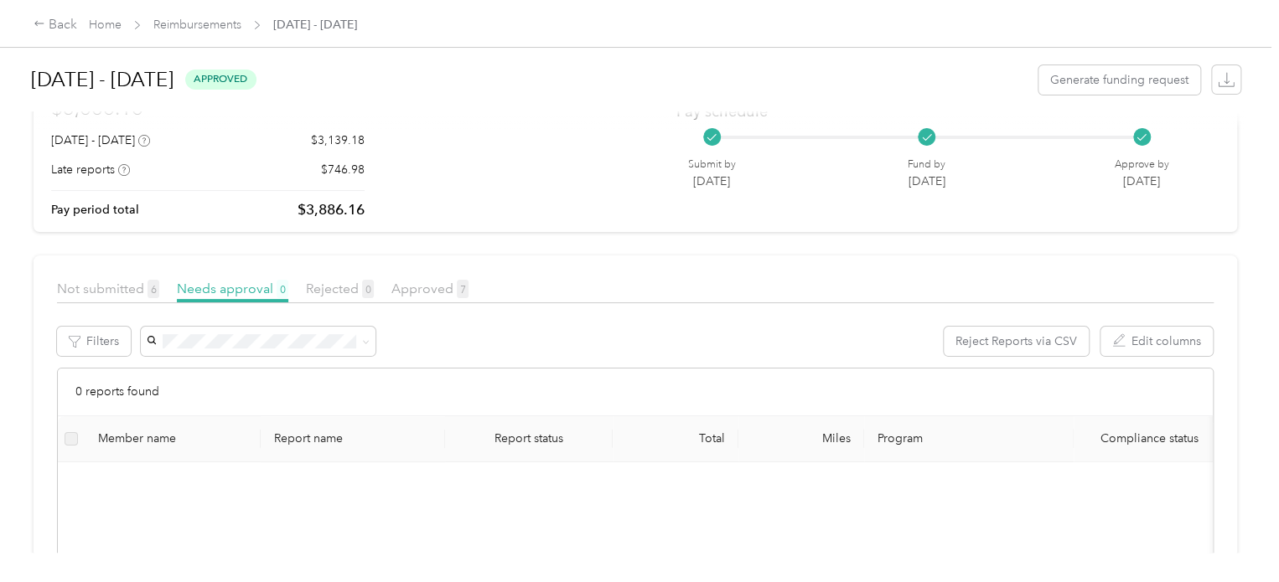
scroll to position [84, 0]
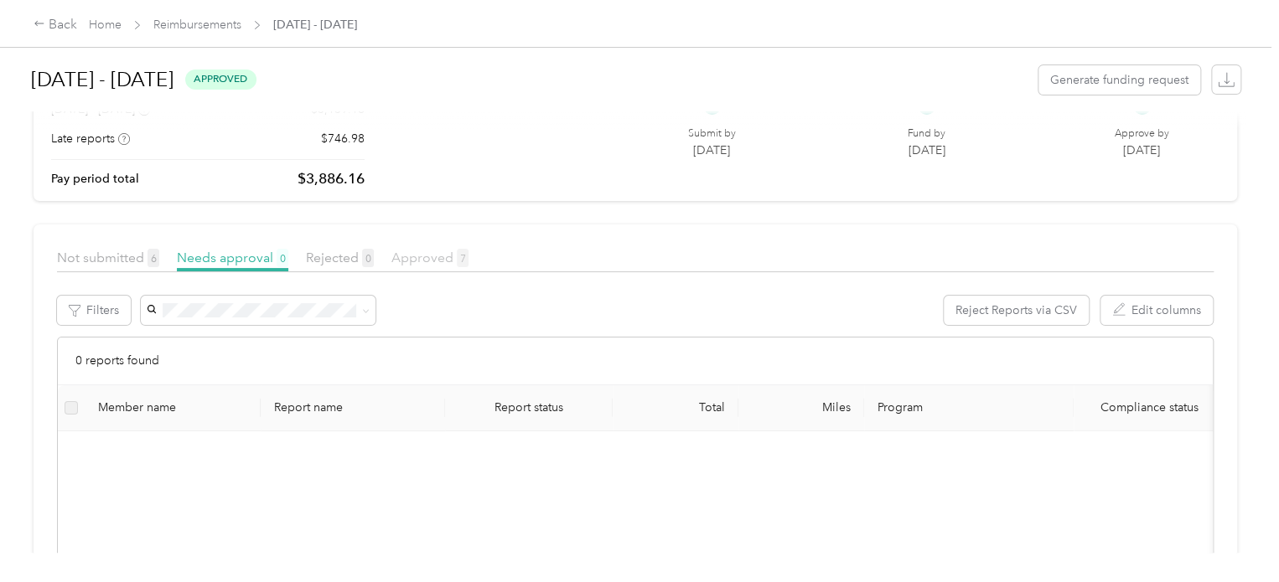
click at [429, 250] on span "Approved 7" at bounding box center [429, 258] width 77 height 16
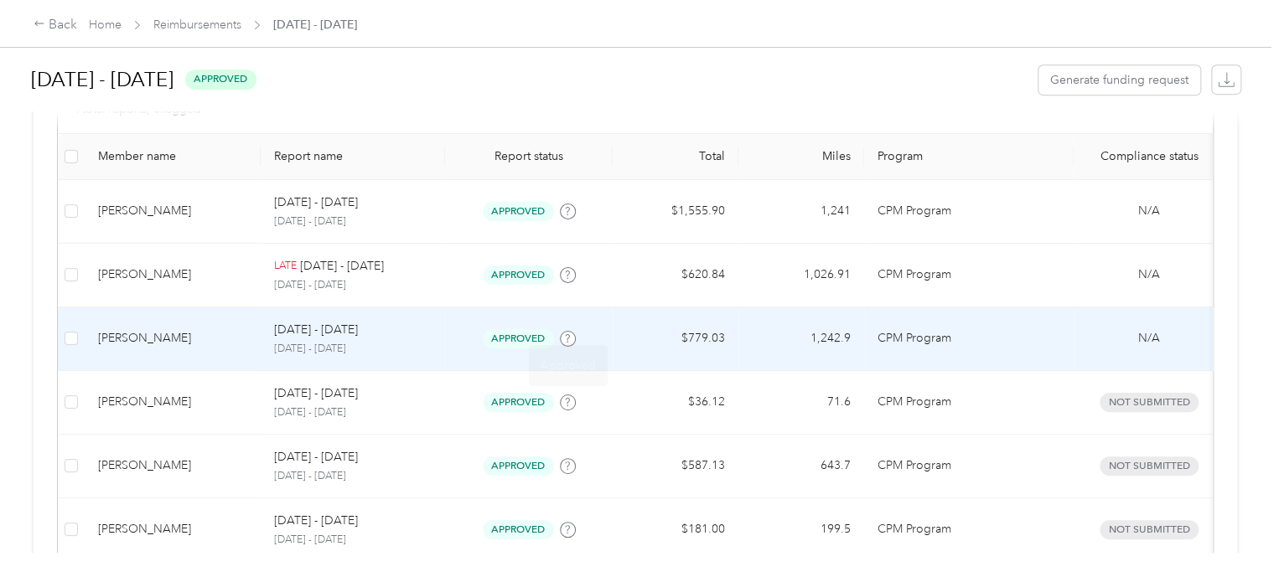
scroll to position [419, 0]
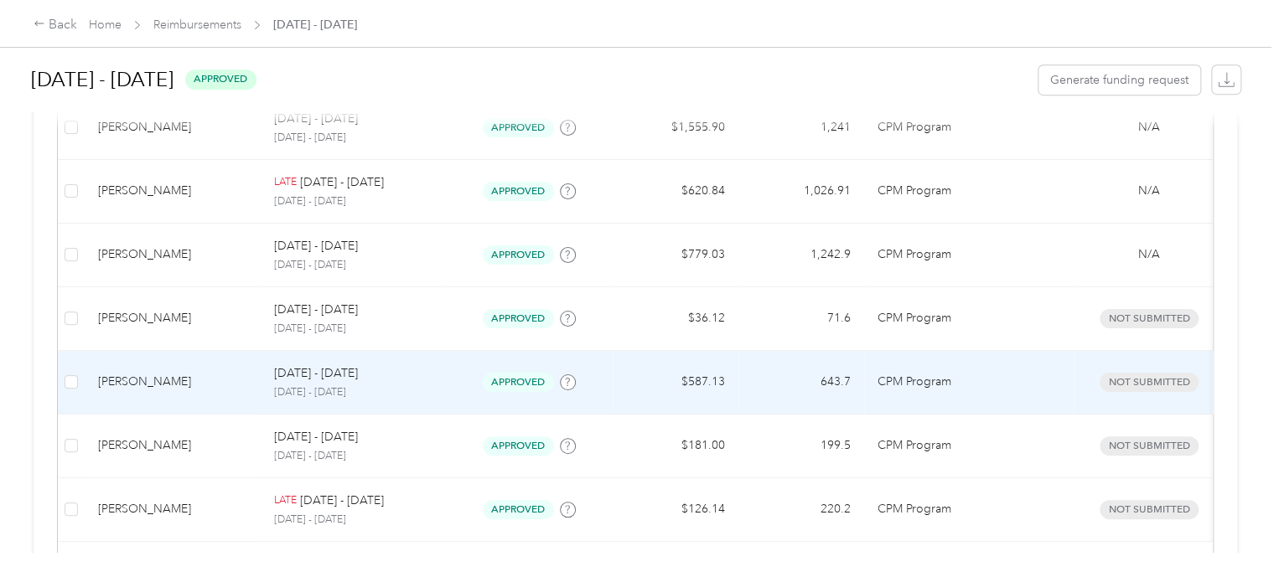
click at [335, 389] on p "[DATE] - [DATE]" at bounding box center [353, 392] width 158 height 15
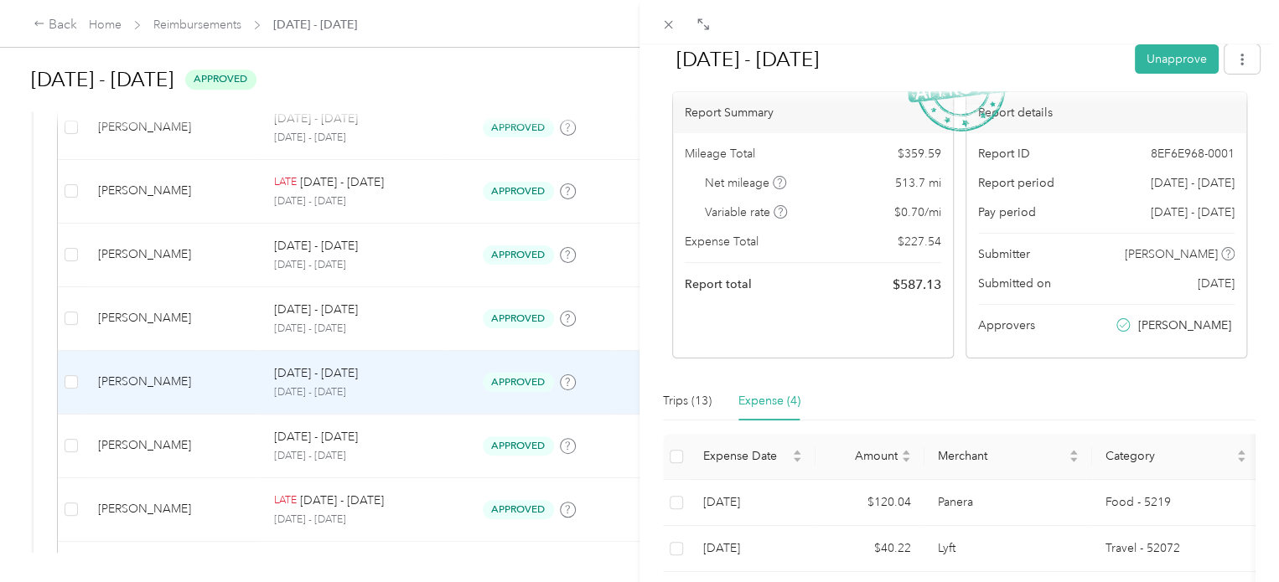
scroll to position [251, 0]
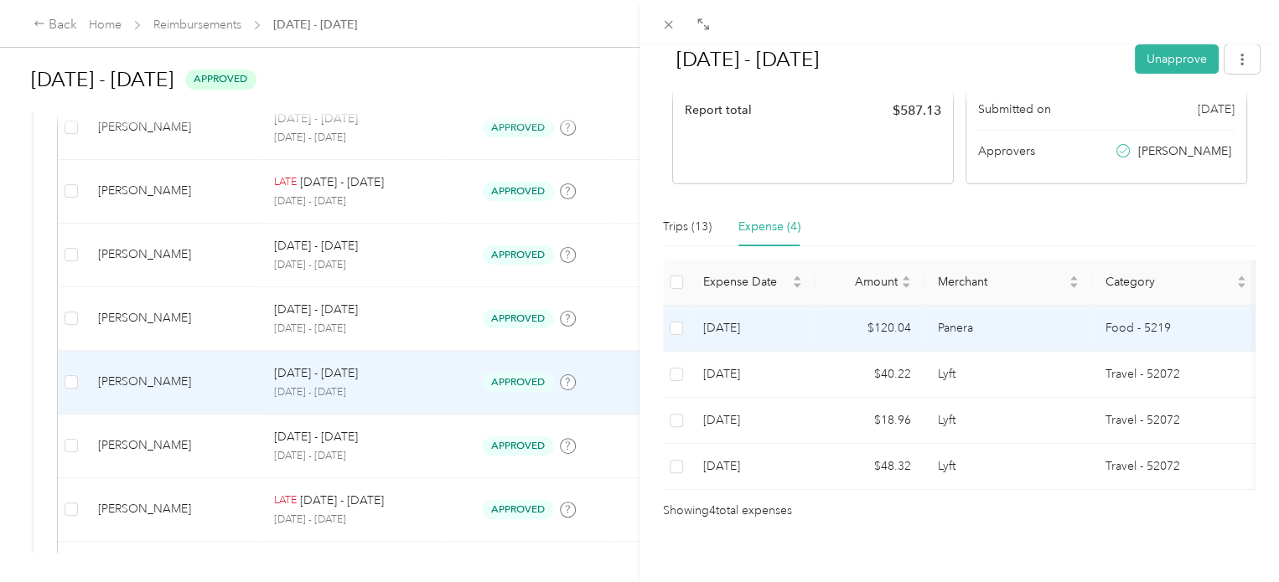
click at [924, 331] on td "Panera" at bounding box center [1008, 329] width 168 height 46
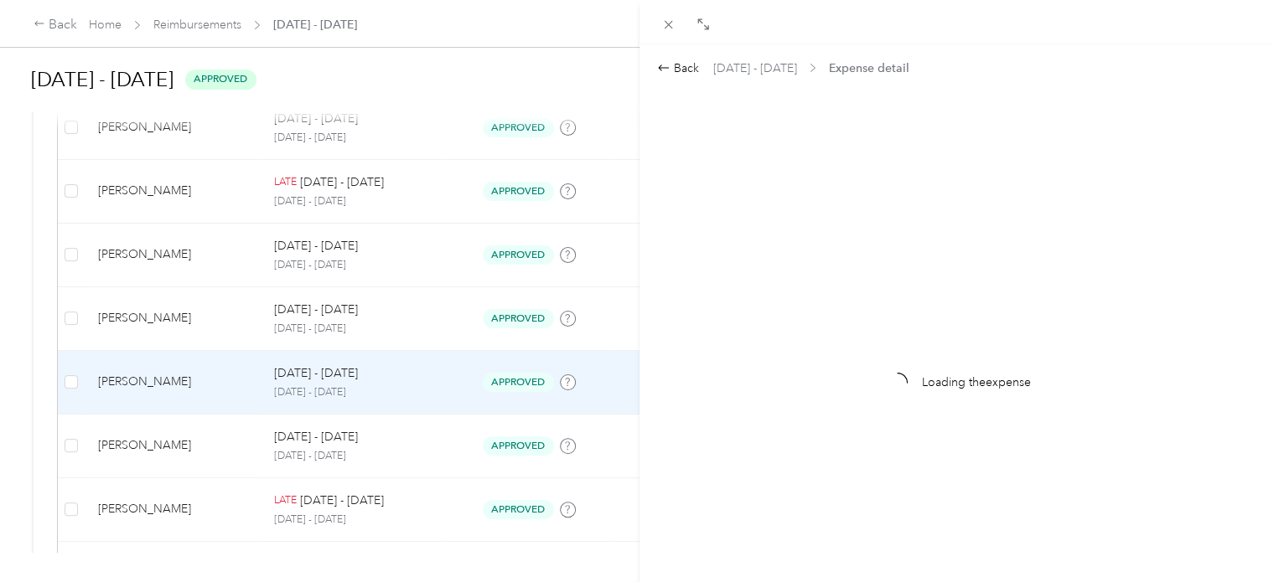
scroll to position [0, 0]
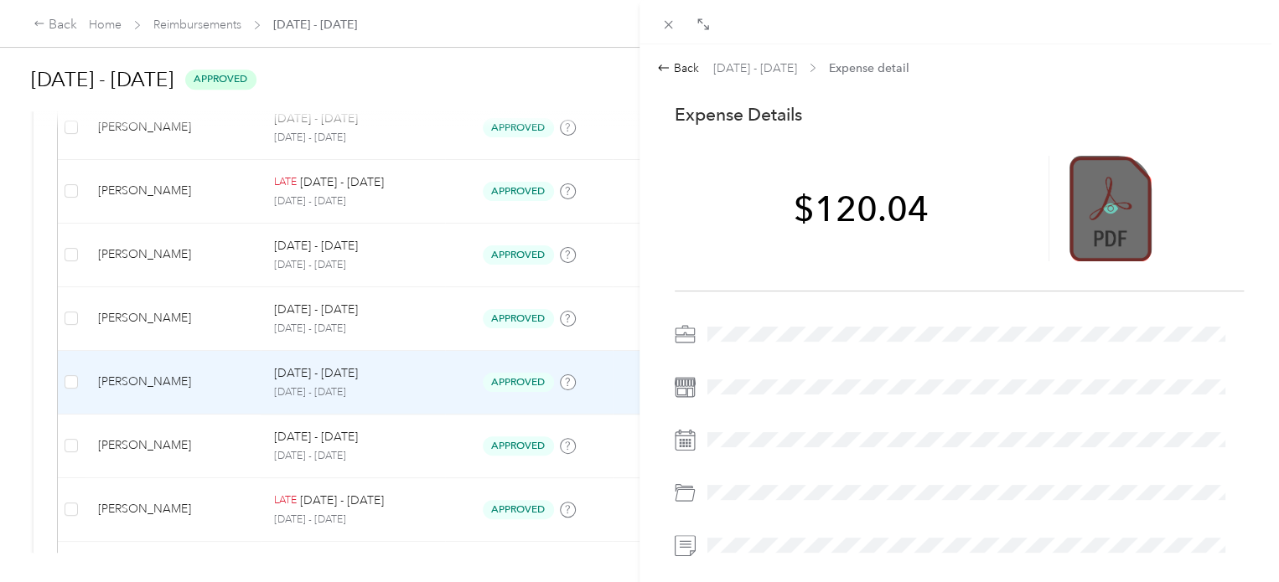
click at [1103, 206] on icon at bounding box center [1110, 208] width 15 height 15
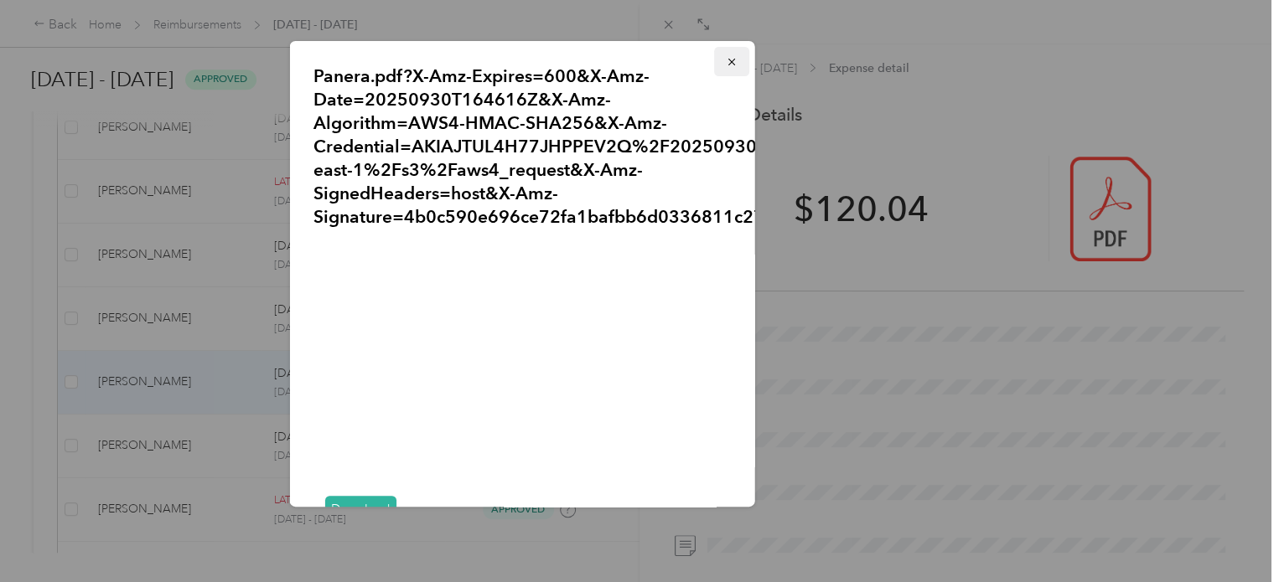
click at [724, 63] on button "button" at bounding box center [731, 61] width 35 height 29
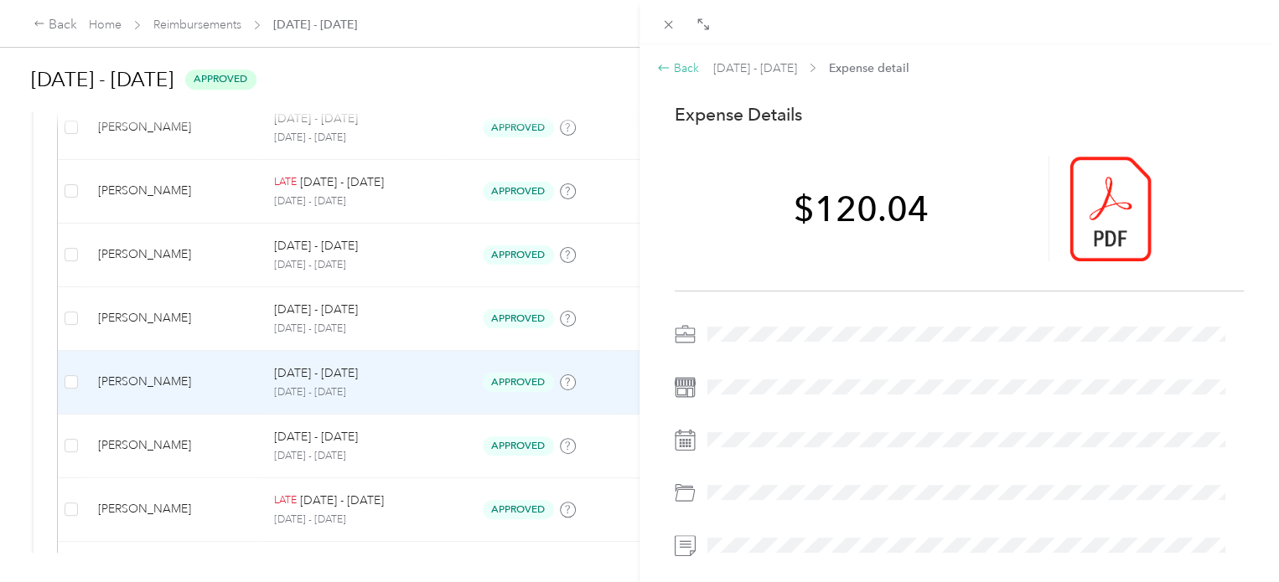
click at [676, 73] on div "Back" at bounding box center [678, 68] width 42 height 18
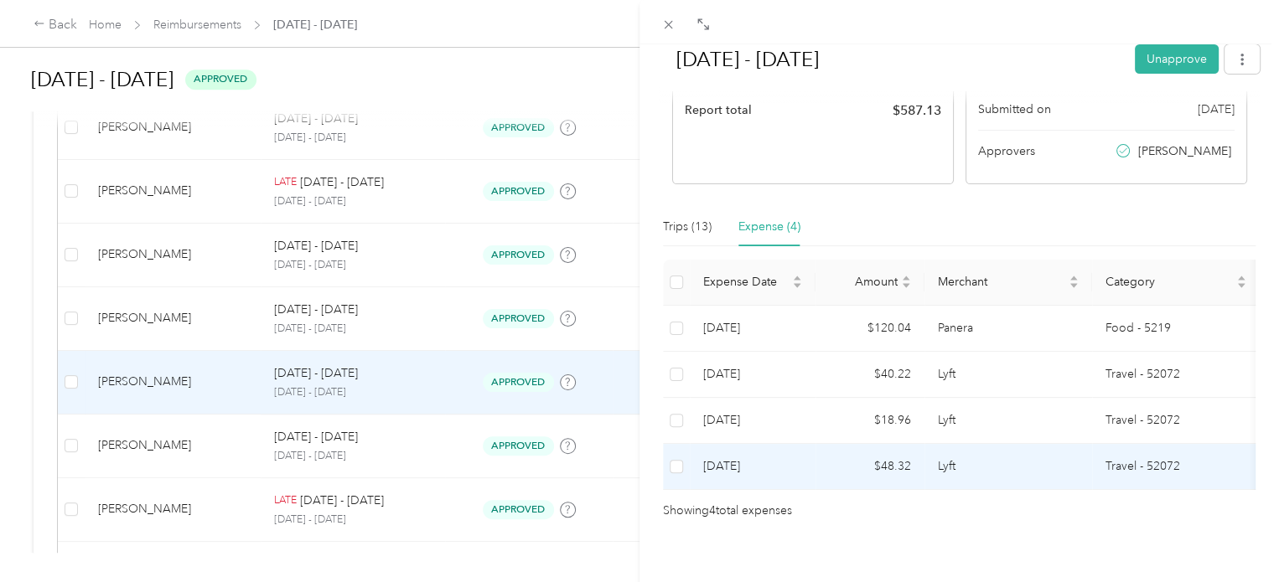
scroll to position [285, 0]
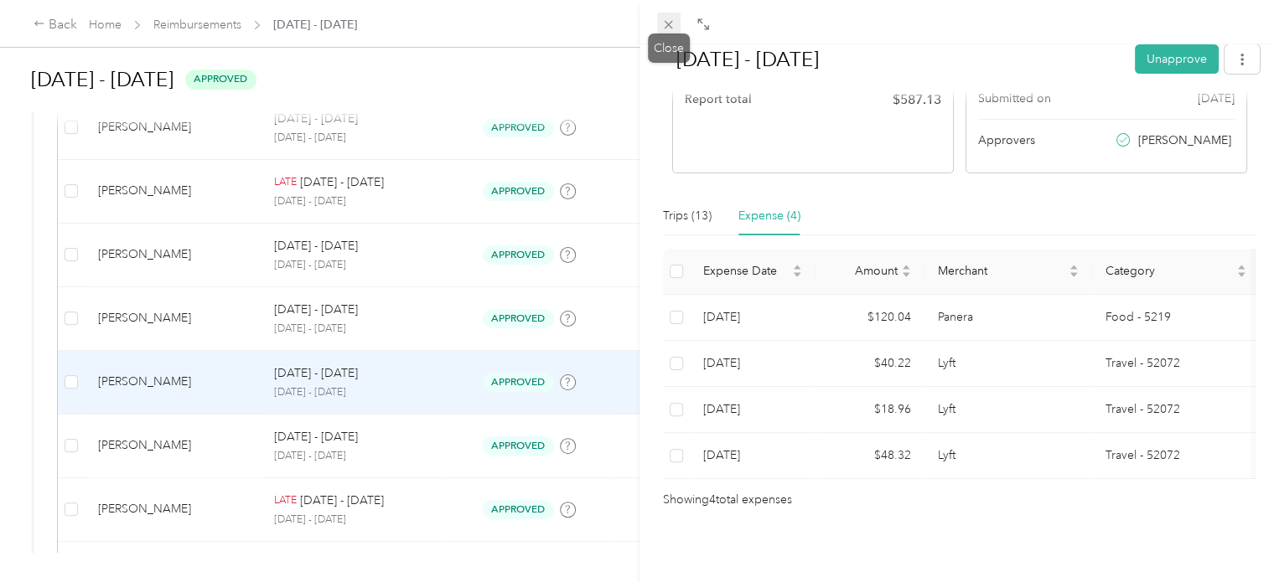
click at [671, 26] on icon at bounding box center [668, 25] width 14 height 14
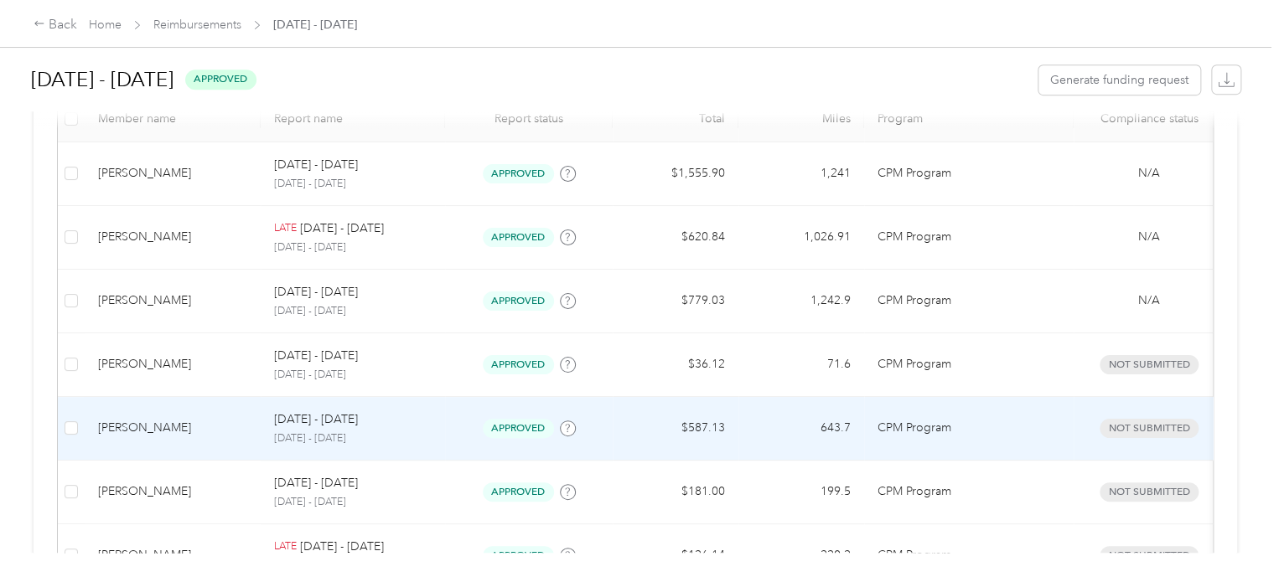
scroll to position [335, 0]
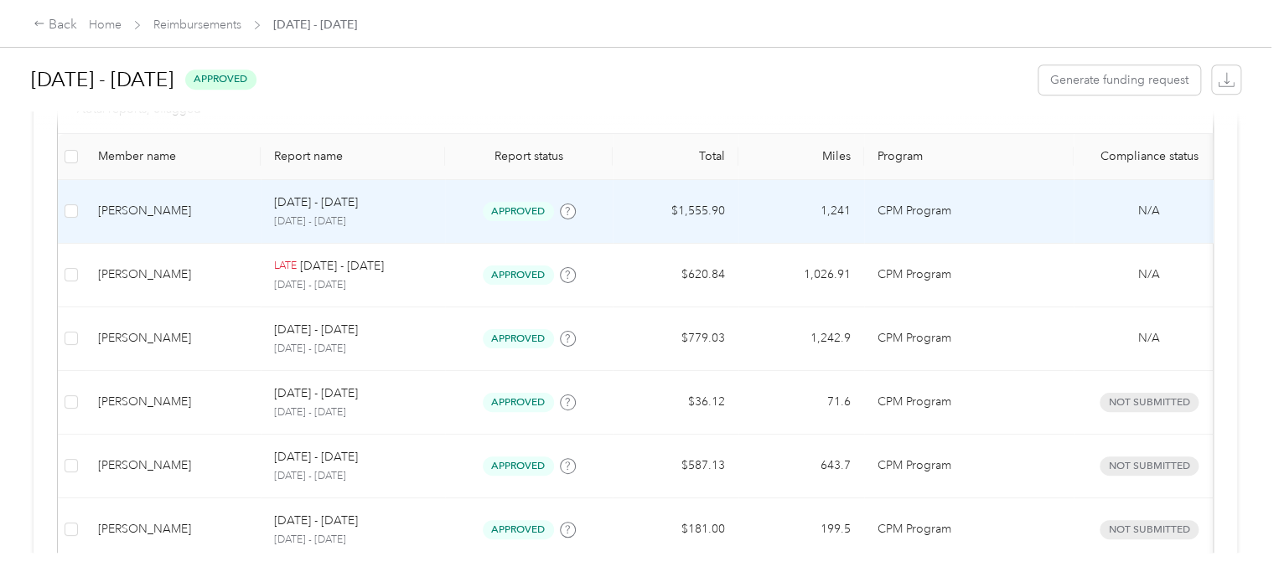
click at [385, 213] on div "[DATE] - [DATE] [DATE] - [DATE]" at bounding box center [353, 212] width 158 height 36
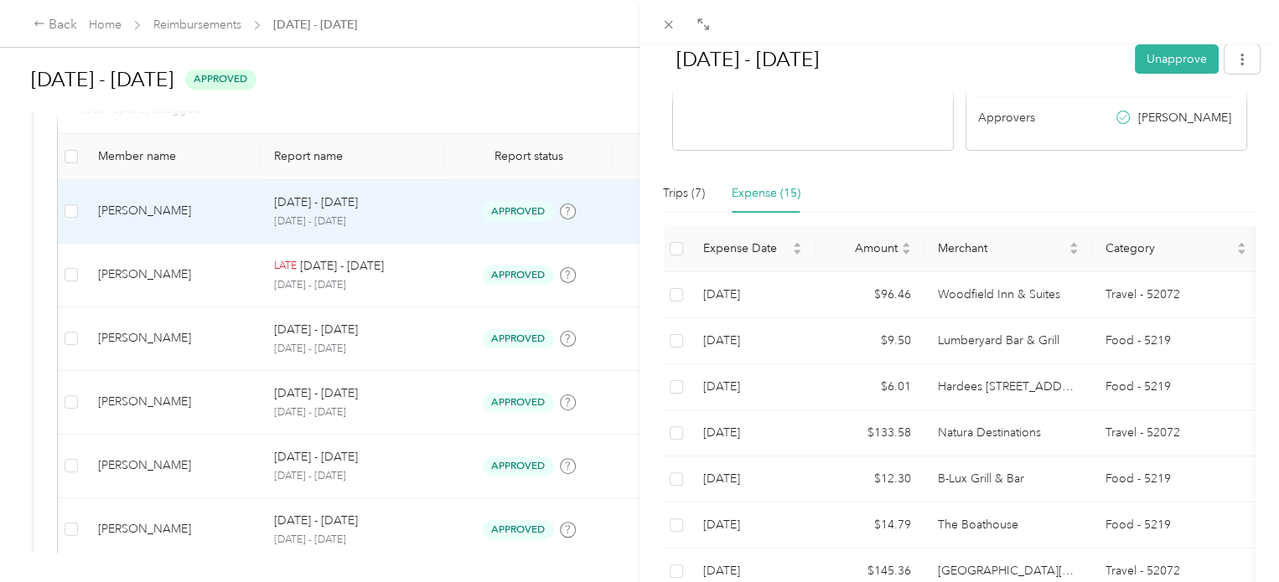
scroll to position [419, 0]
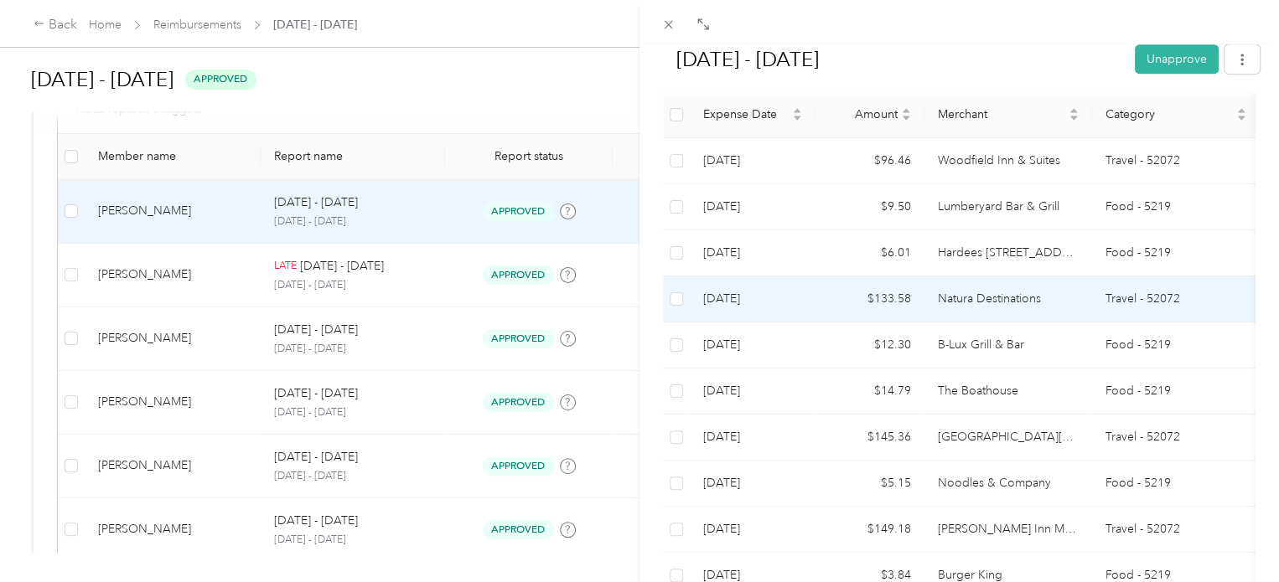
click at [974, 293] on td "Natura Destinations" at bounding box center [1008, 299] width 168 height 46
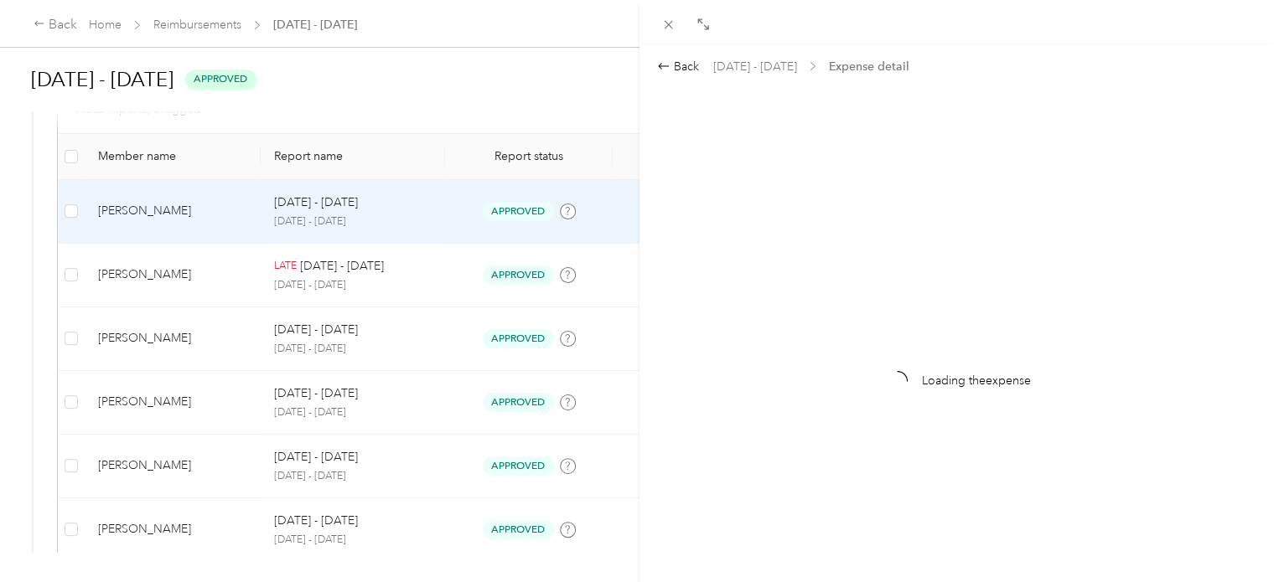
scroll to position [0, 0]
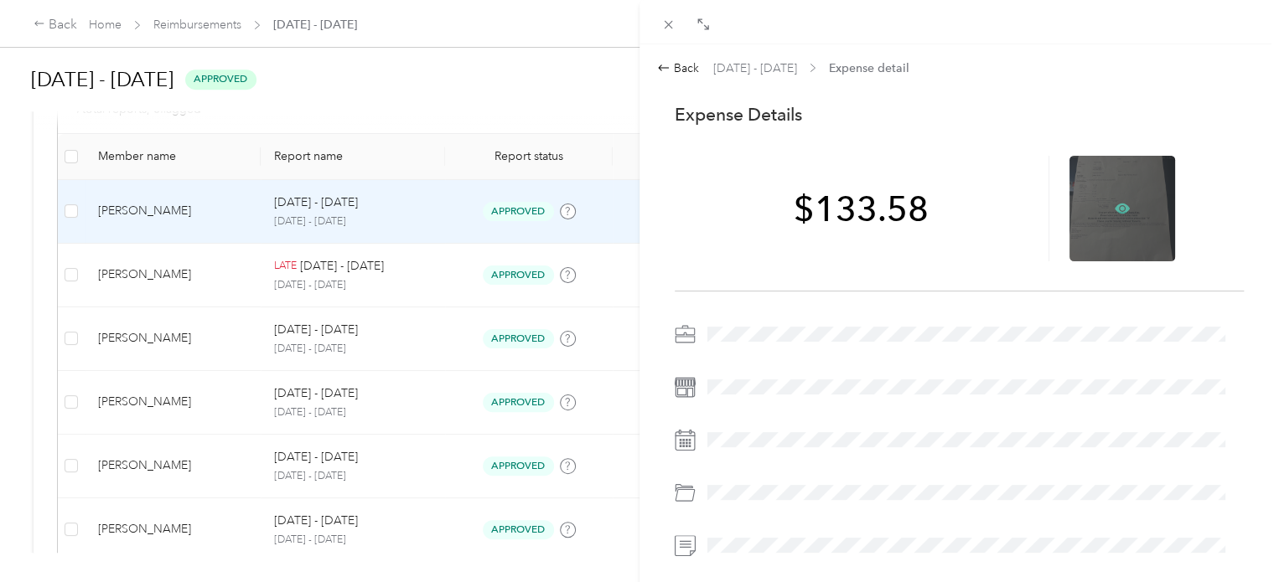
click at [1114, 201] on icon at bounding box center [1121, 208] width 15 height 15
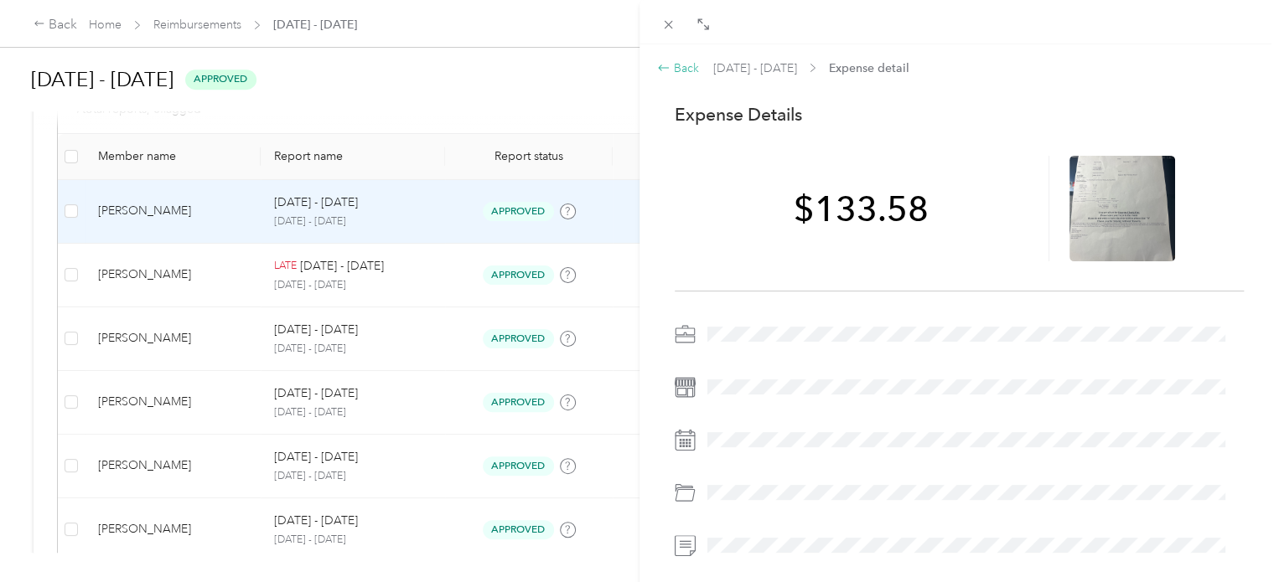
click at [694, 73] on div "Back" at bounding box center [678, 68] width 42 height 18
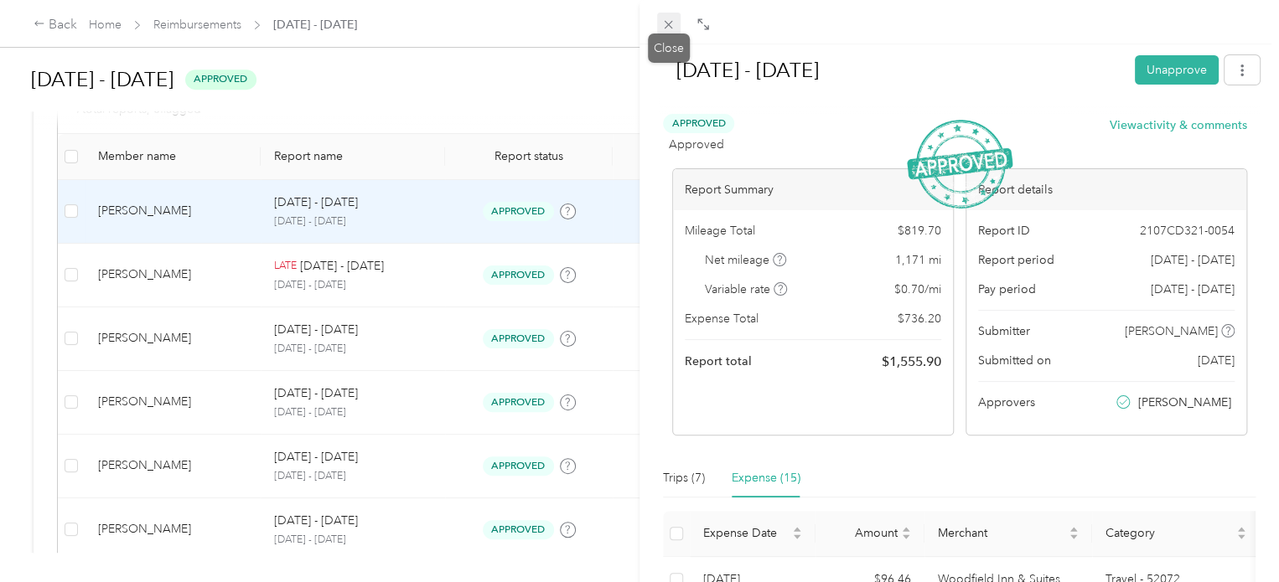
click at [674, 23] on icon at bounding box center [668, 25] width 14 height 14
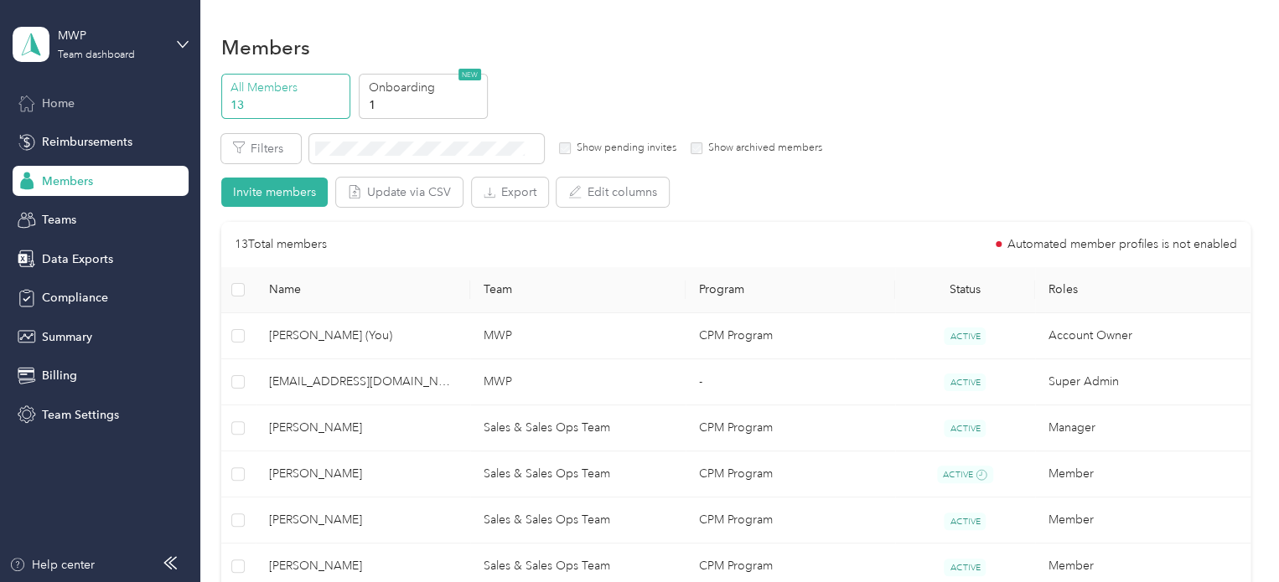
click at [56, 100] on span "Home" at bounding box center [58, 104] width 33 height 18
